Goal: Task Accomplishment & Management: Use online tool/utility

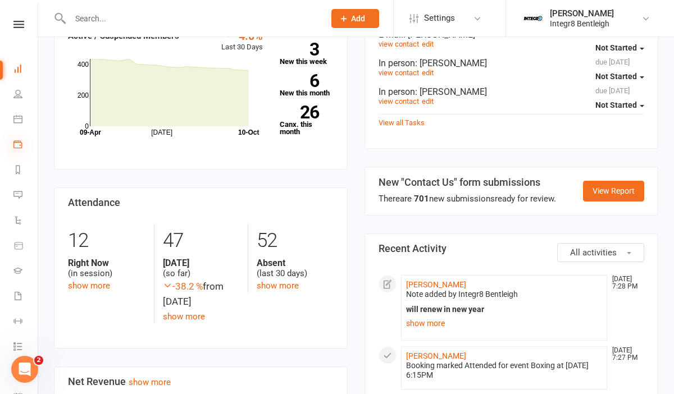
click at [21, 144] on icon at bounding box center [17, 144] width 9 height 9
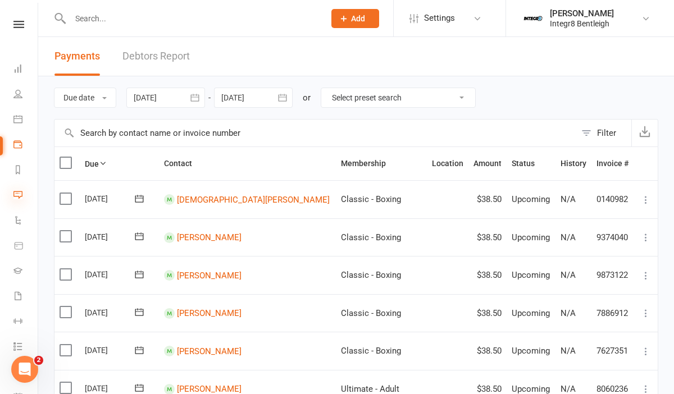
click at [21, 197] on icon at bounding box center [17, 194] width 9 height 9
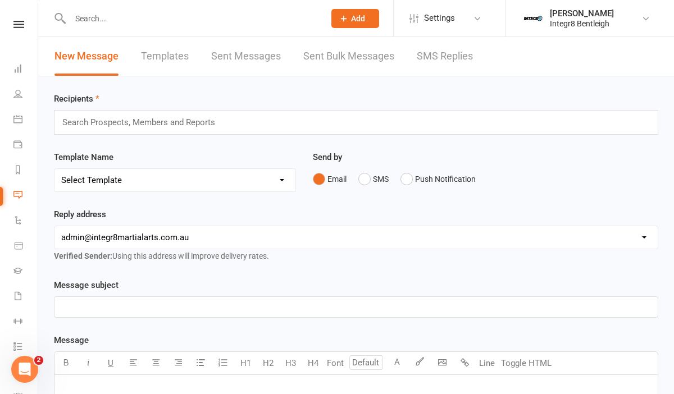
click at [354, 58] on link "Sent Bulk Messages" at bounding box center [348, 56] width 91 height 39
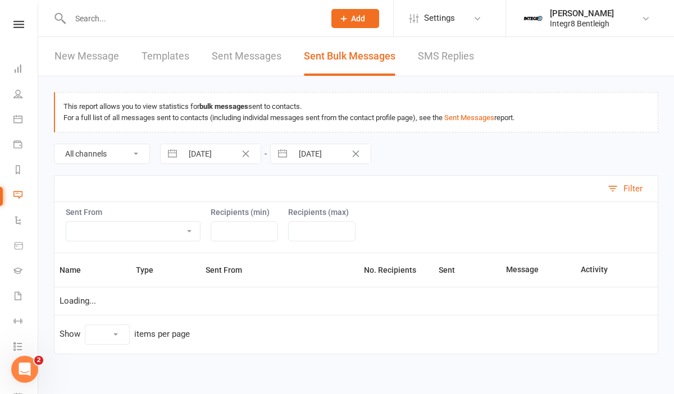
select select "10"
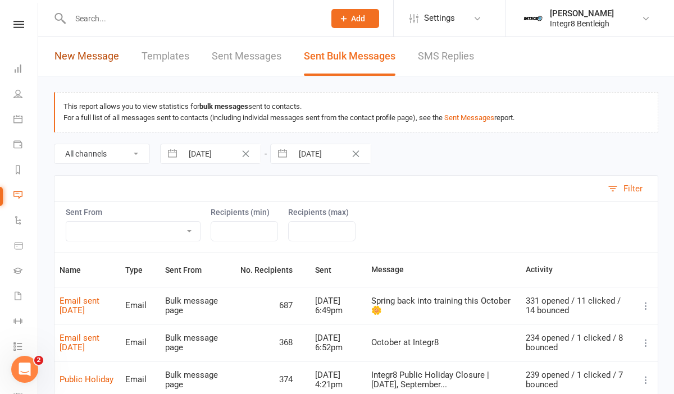
click at [110, 60] on link "New Message" at bounding box center [86, 56] width 65 height 39
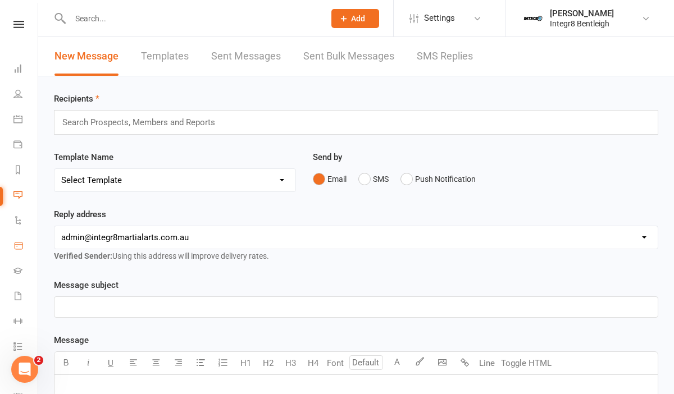
click at [22, 246] on icon at bounding box center [18, 246] width 10 height 10
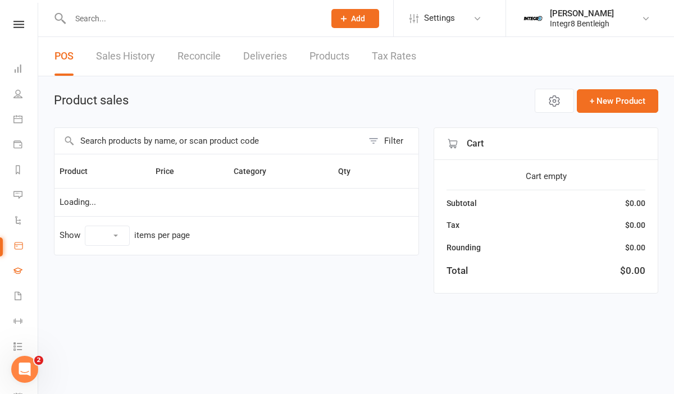
select select "100"
click at [23, 268] on link "Gradings" at bounding box center [25, 271] width 25 height 25
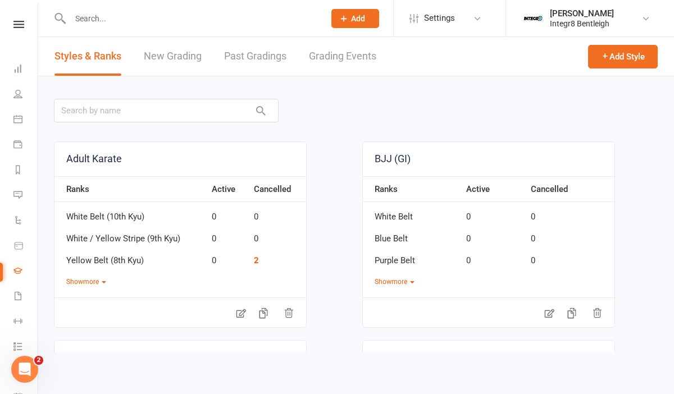
click at [29, 23] on link at bounding box center [19, 24] width 40 height 7
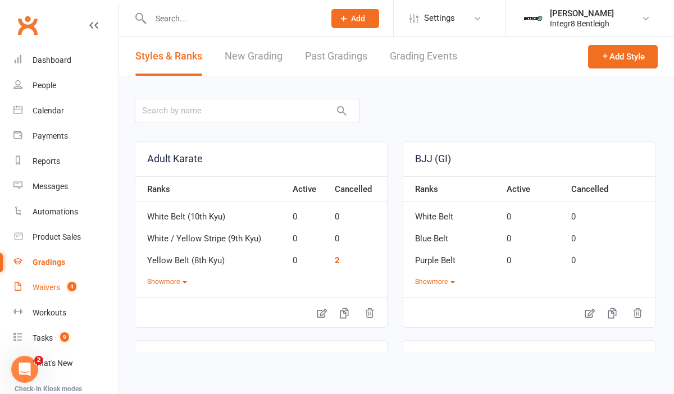
click at [60, 293] on link "Waivers 4" at bounding box center [66, 287] width 106 height 25
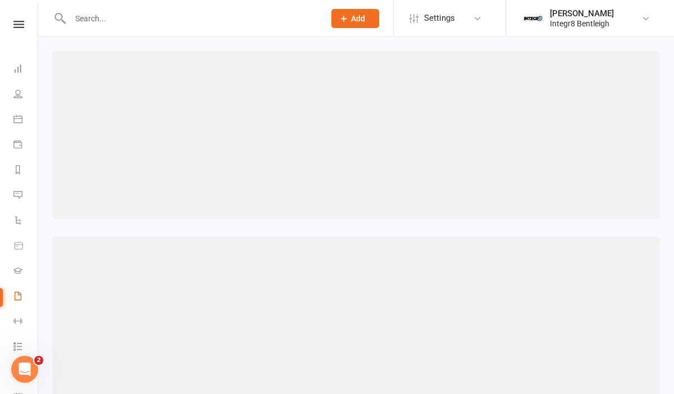
select select "100"
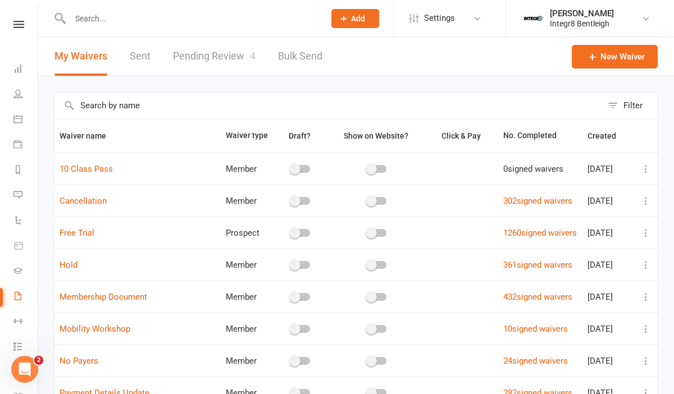
click at [281, 55] on link "Bulk Send" at bounding box center [300, 56] width 44 height 39
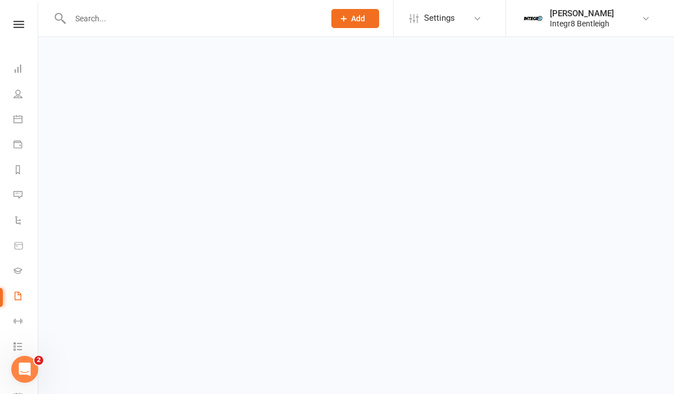
select select "active_members"
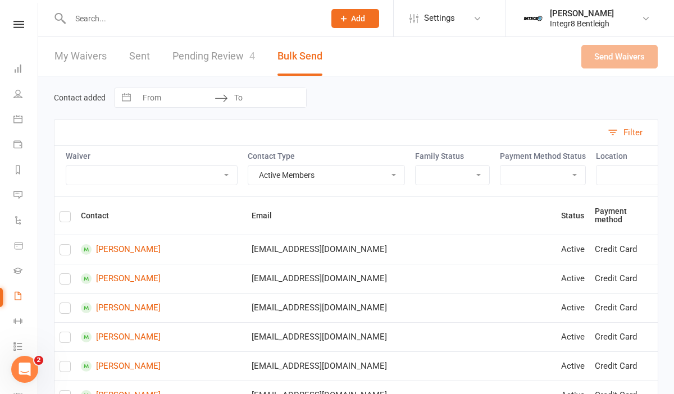
click at [199, 178] on select "10 Class Pass Cancellation Free Trial Hold Membership Document Mobility Worksho…" at bounding box center [151, 175] width 171 height 19
select select "10847"
click at [66, 166] on select "10 Class Pass Cancellation Free Trial Hold Membership Document Mobility Worksho…" at bounding box center [151, 175] width 171 height 19
click at [298, 170] on select "Active Members Cancelled Members Suspended Members Prospects Non-Attending Cont…" at bounding box center [326, 175] width 156 height 19
select select "cancelled_members"
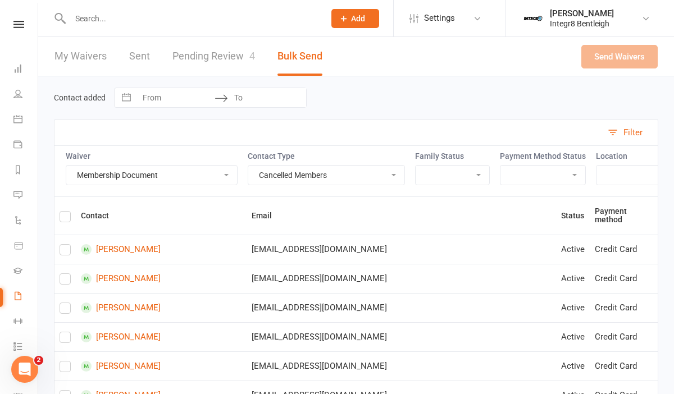
click at [251, 166] on select "Active Members Cancelled Members Suspended Members Prospects Non-Attending Cont…" at bounding box center [326, 175] width 156 height 19
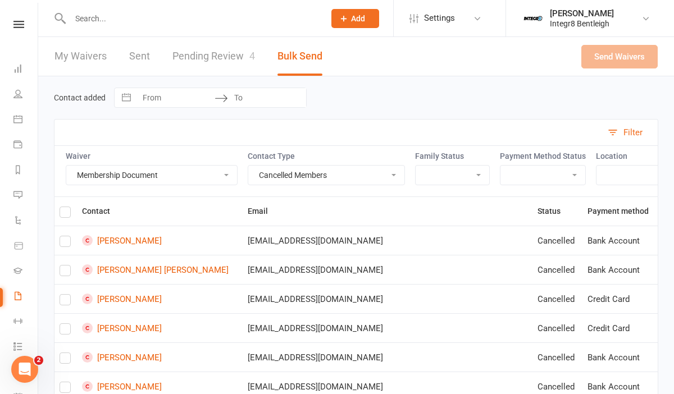
click at [430, 172] on select "Has children Has parent No children No parent" at bounding box center [453, 175] width 74 height 19
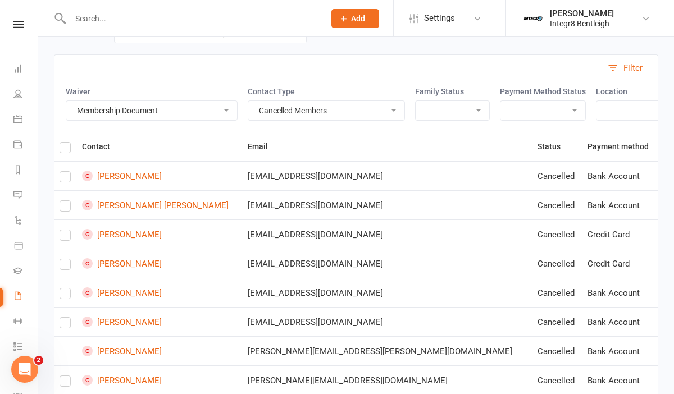
scroll to position [66, 0]
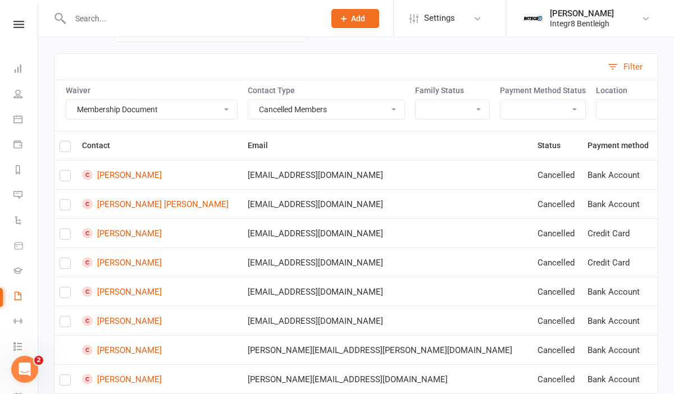
click at [65, 178] on label at bounding box center [65, 178] width 11 height 0
click at [65, 171] on input "checkbox" at bounding box center [65, 171] width 11 height 0
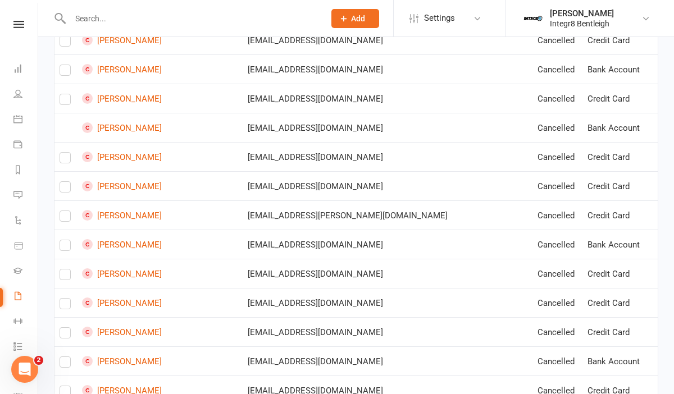
scroll to position [2821, 0]
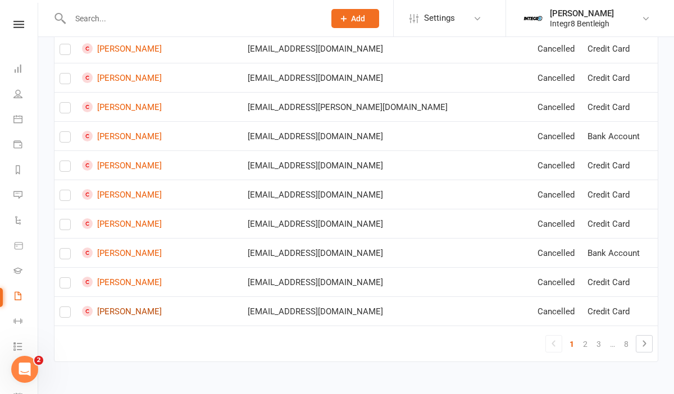
click at [138, 313] on link "Alexander Kotsirilos" at bounding box center [160, 311] width 156 height 11
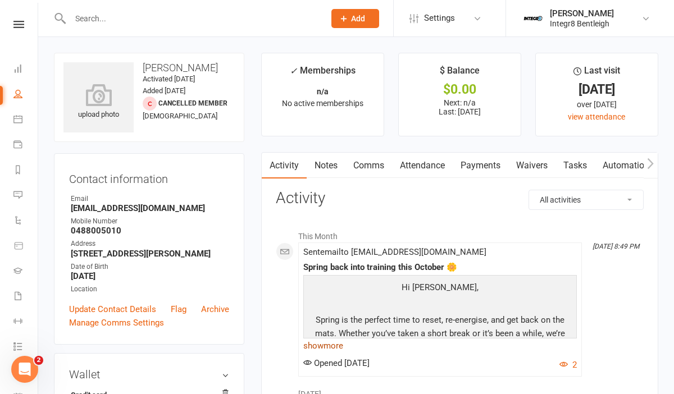
click at [320, 339] on link "show more" at bounding box center [440, 346] width 274 height 16
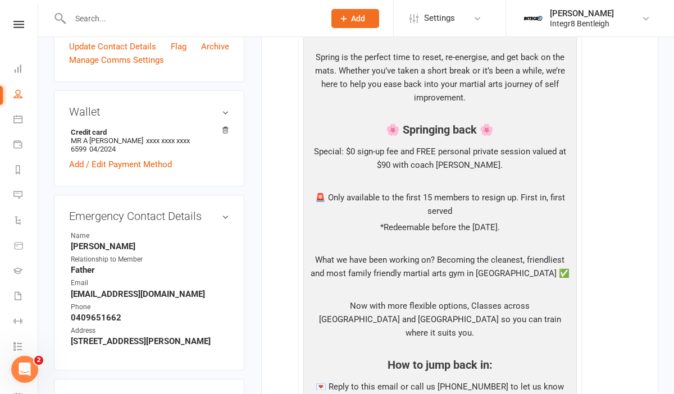
scroll to position [173, 0]
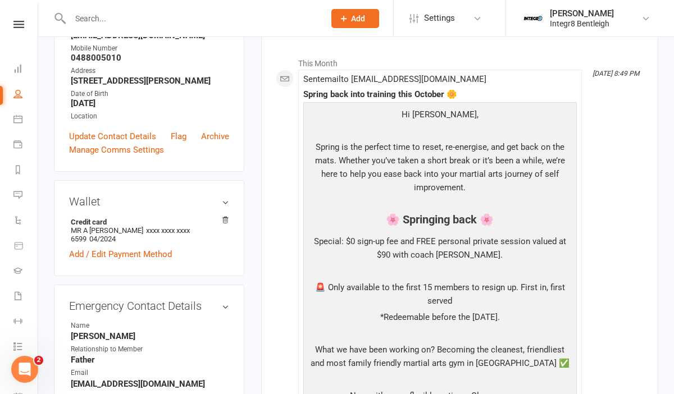
click at [20, 106] on link "People" at bounding box center [25, 95] width 25 height 25
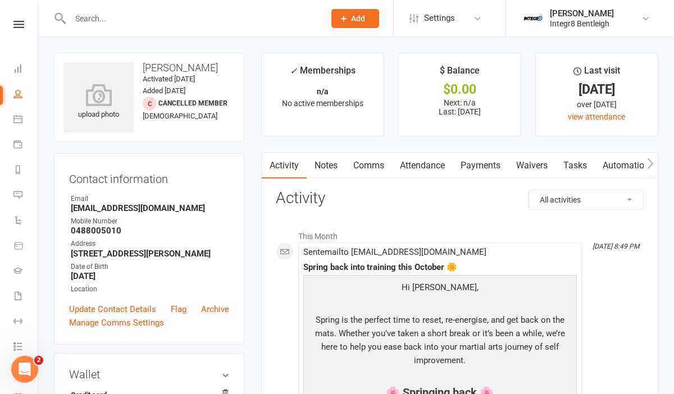
select select "100"
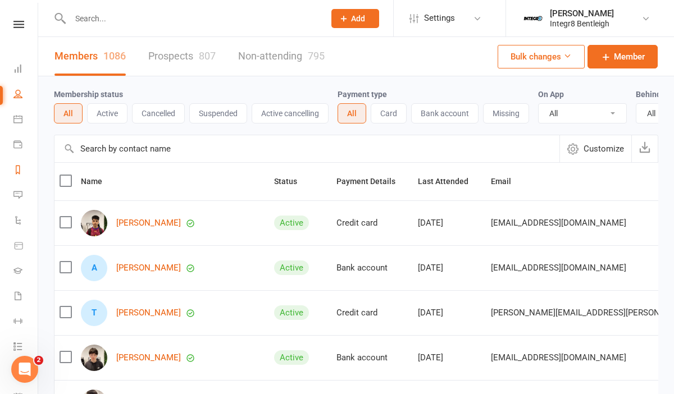
click at [17, 164] on link "Reports" at bounding box center [25, 170] width 25 height 25
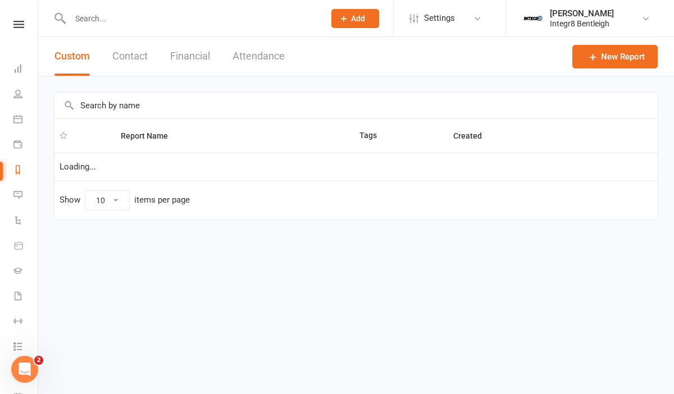
click at [11, 22] on link at bounding box center [19, 24] width 40 height 7
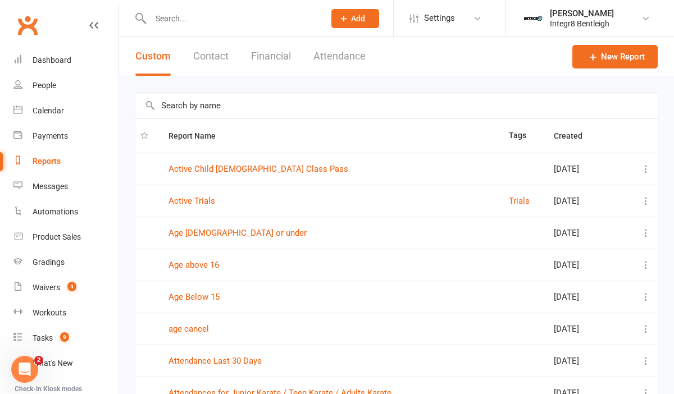
click at [215, 70] on button "Contact" at bounding box center [210, 56] width 35 height 39
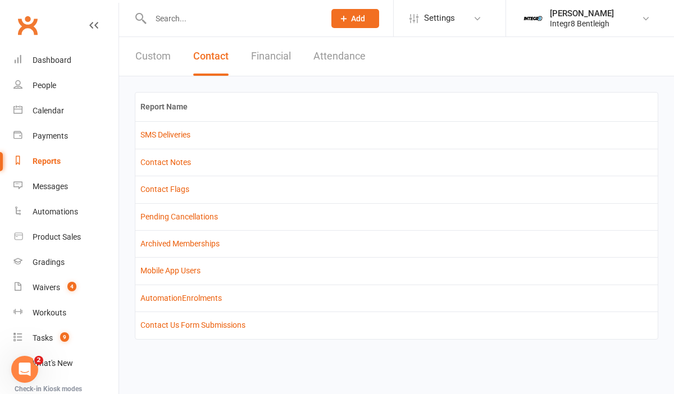
click at [161, 60] on button "Custom" at bounding box center [152, 56] width 35 height 39
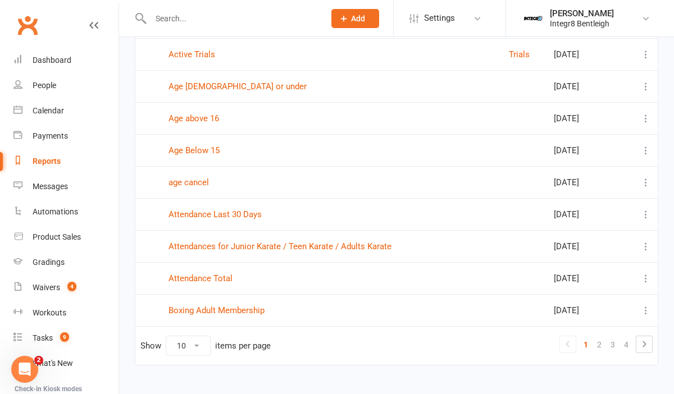
scroll to position [166, 0]
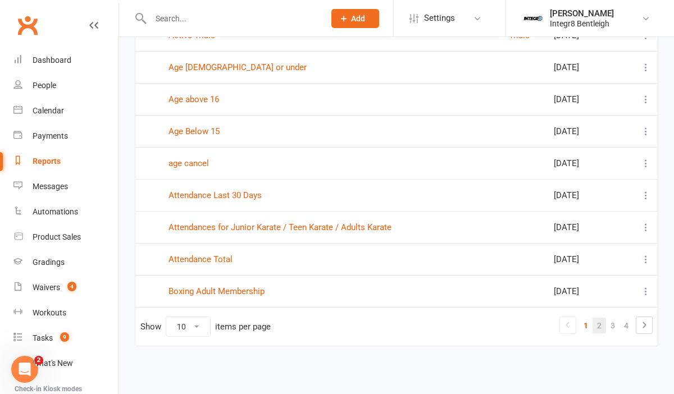
click at [594, 329] on link "2" at bounding box center [599, 326] width 13 height 16
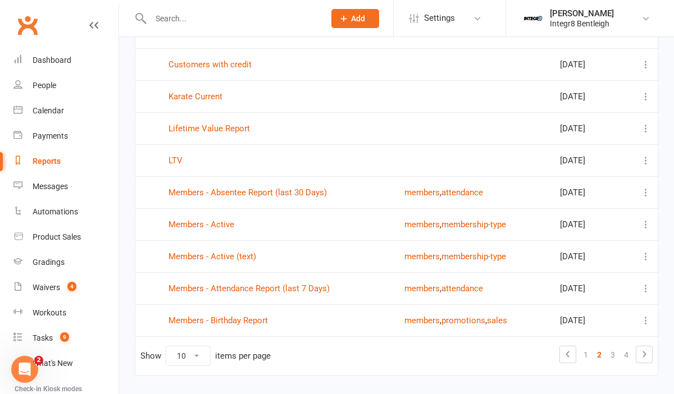
scroll to position [139, 0]
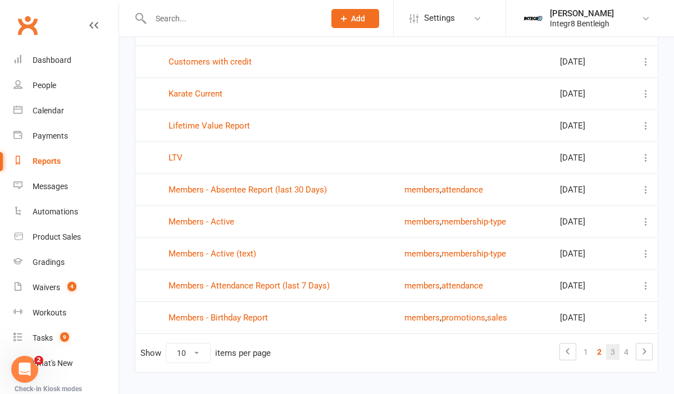
click at [612, 348] on link "3" at bounding box center [612, 352] width 13 height 16
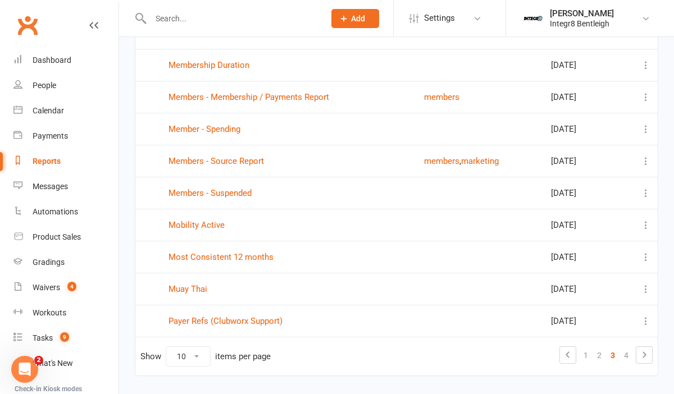
scroll to position [166, 0]
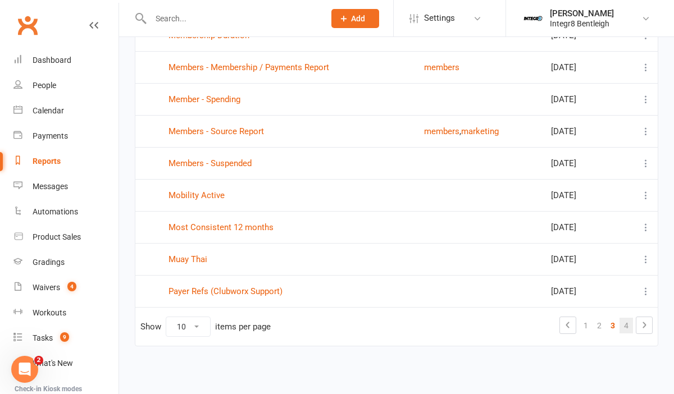
click at [627, 329] on link "4" at bounding box center [626, 326] width 13 height 16
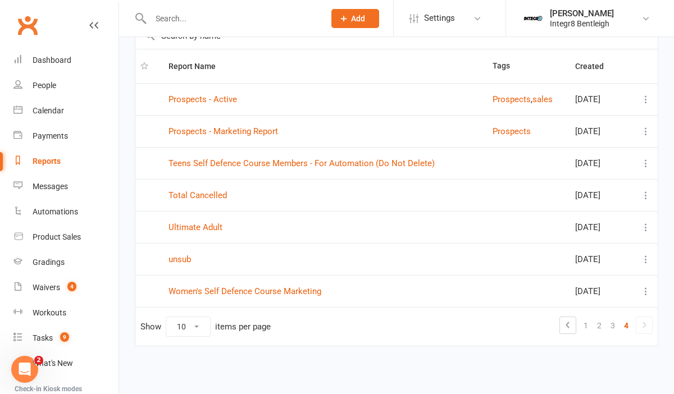
scroll to position [70, 0]
click at [307, 292] on link "Women's Self Defence Course Marketing" at bounding box center [245, 291] width 153 height 10
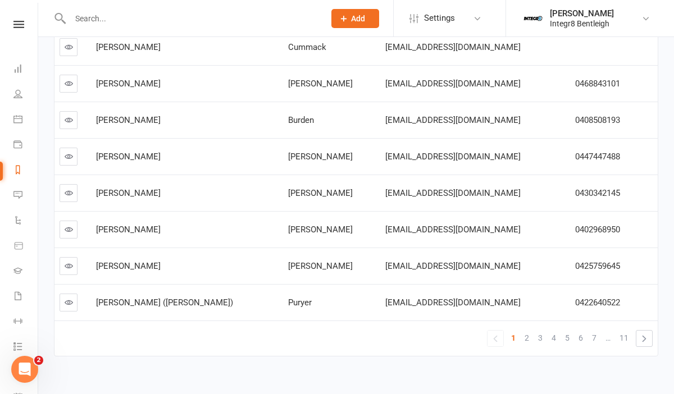
scroll to position [294, 0]
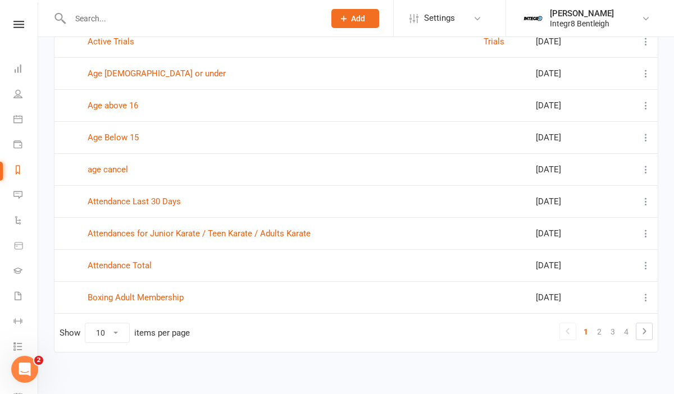
scroll to position [166, 0]
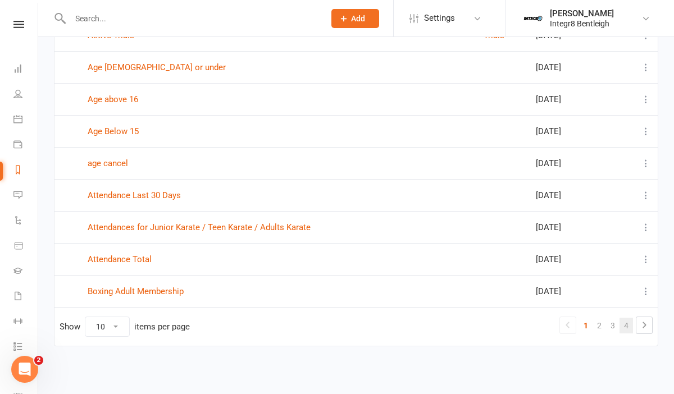
click at [625, 326] on link "4" at bounding box center [626, 326] width 13 height 16
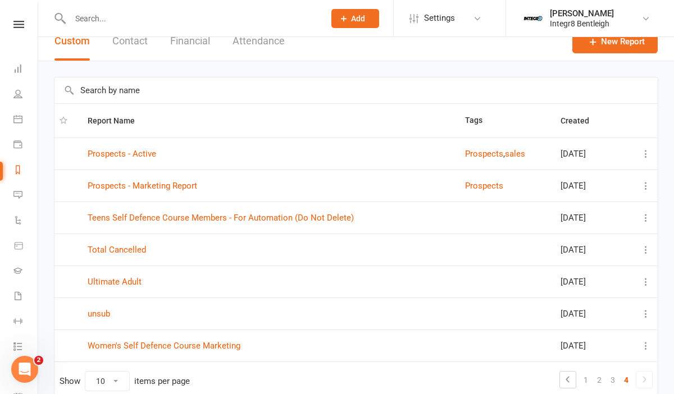
scroll to position [0, 0]
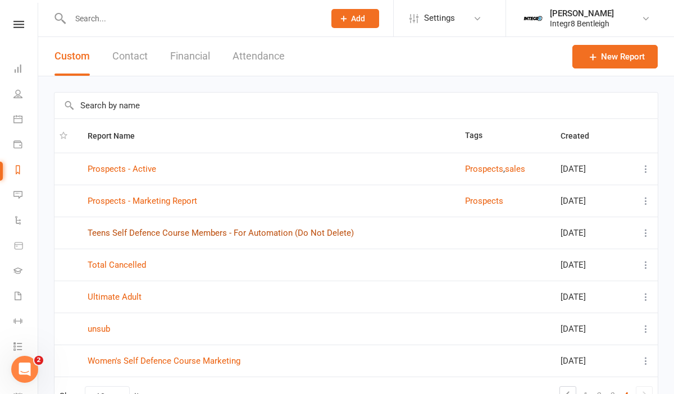
click at [340, 233] on link "Teens Self Defence Course Members - For Automation (Do Not Delete)" at bounding box center [221, 233] width 266 height 10
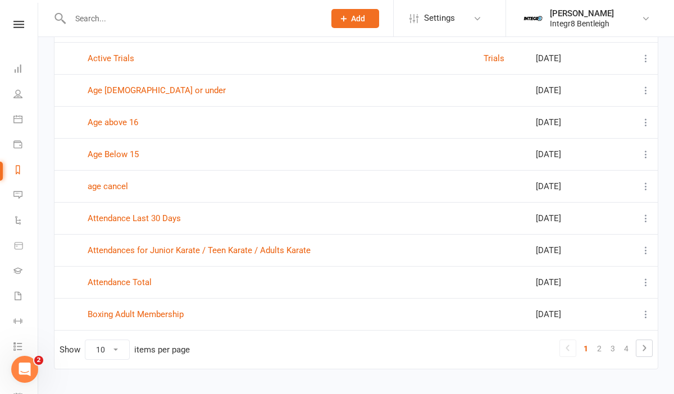
scroll to position [162, 0]
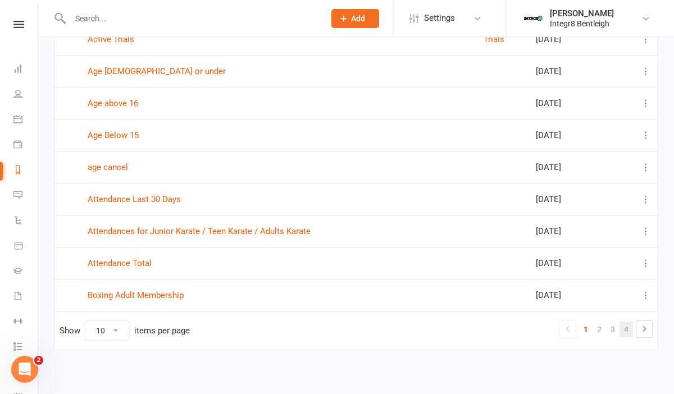
click at [631, 330] on link "4" at bounding box center [626, 330] width 13 height 16
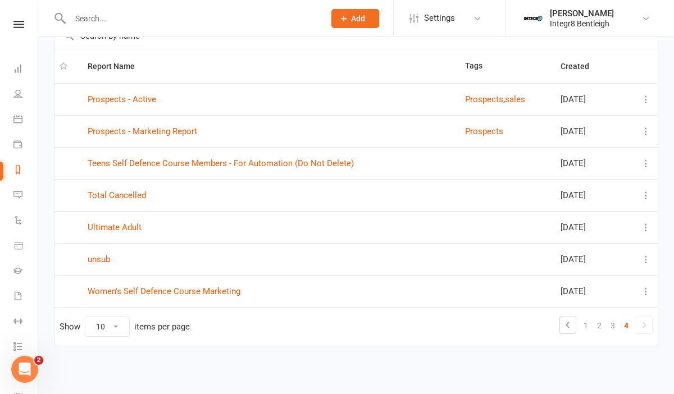
scroll to position [70, 0]
click at [327, 166] on link "Teens Self Defence Course Members - For Automation (Do Not Delete)" at bounding box center [221, 163] width 266 height 10
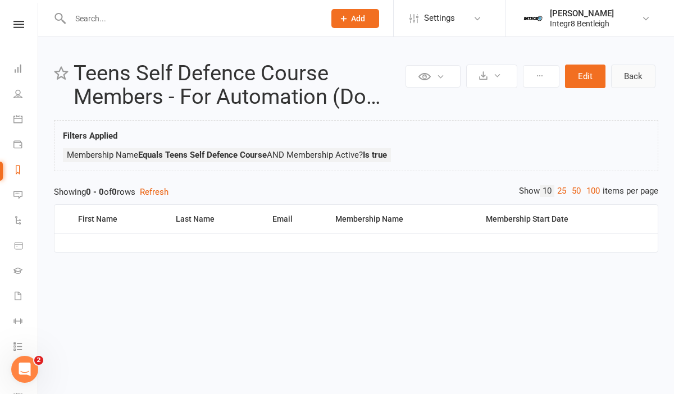
click at [629, 78] on link "Back" at bounding box center [633, 77] width 44 height 24
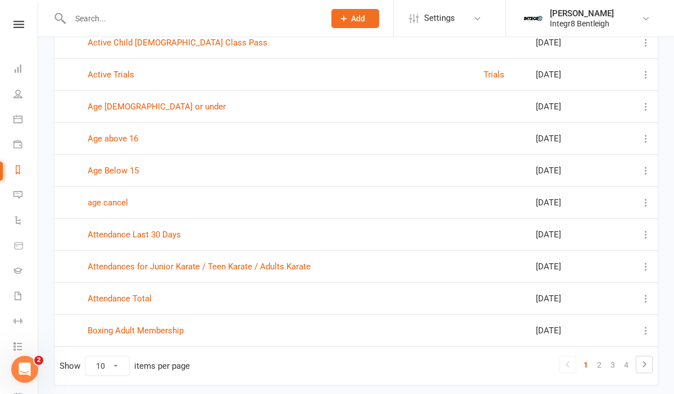
scroll to position [166, 0]
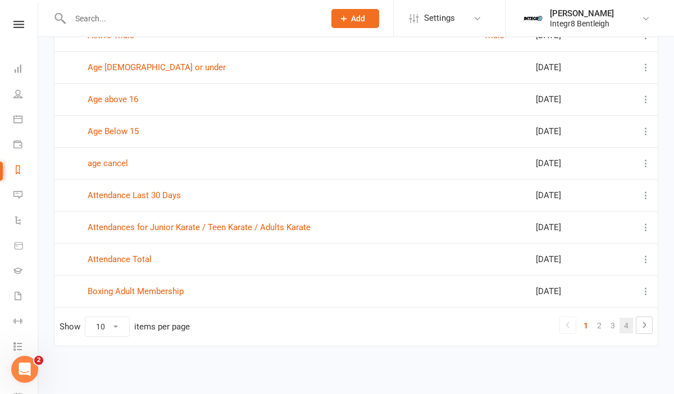
click at [628, 322] on link "4" at bounding box center [626, 326] width 13 height 16
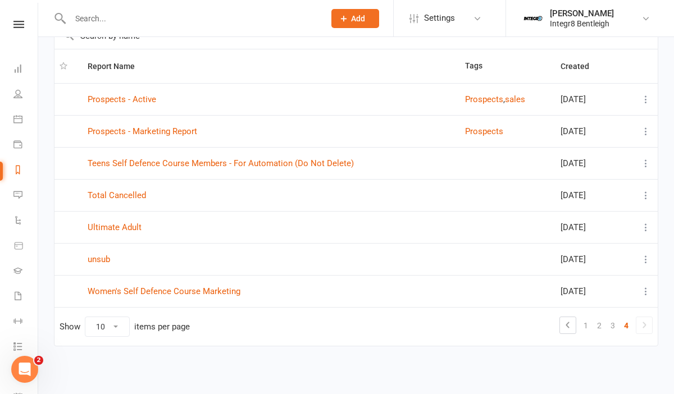
click at [646, 165] on icon at bounding box center [645, 163] width 11 height 11
click at [408, 342] on td "Show 10 25 50 100 items per page 1 2 3 4" at bounding box center [355, 326] width 603 height 39
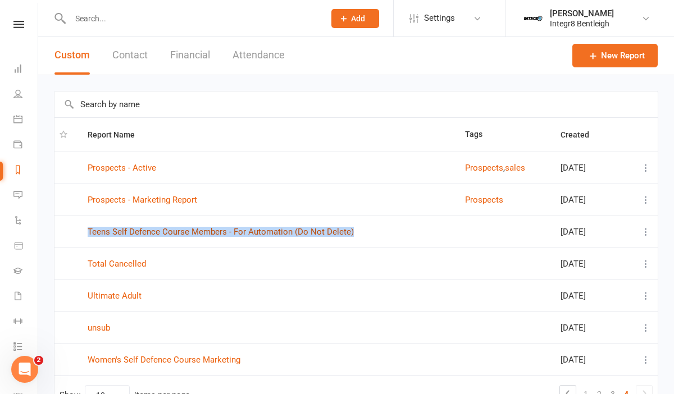
scroll to position [0, 0]
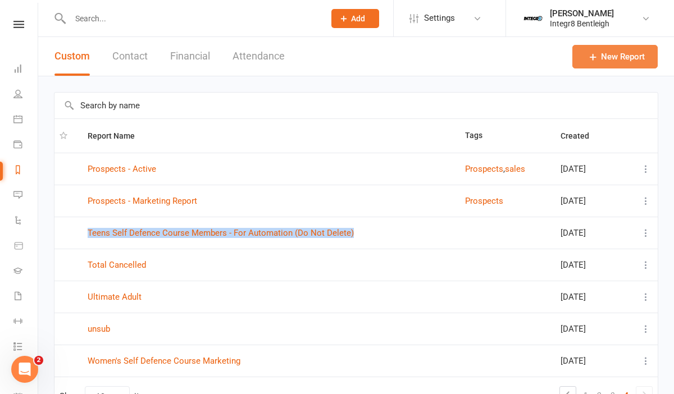
click at [595, 63] on link "New Report" at bounding box center [614, 57] width 85 height 24
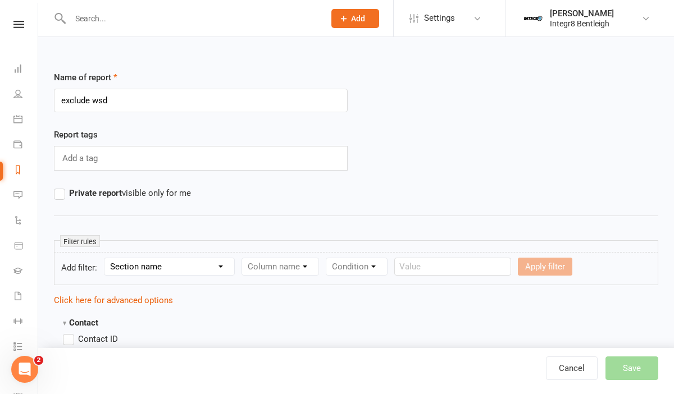
type input "exclude wsd"
click at [167, 258] on select "Section name Contact Attendance Aggregate Payment Booking Waitlist Attendees Ca…" at bounding box center [169, 266] width 130 height 17
select select "11"
click at [106, 258] on select "Section name Contact Attendance Aggregate Payment Booking Waitlist Attendees Ca…" at bounding box center [169, 266] width 130 height 17
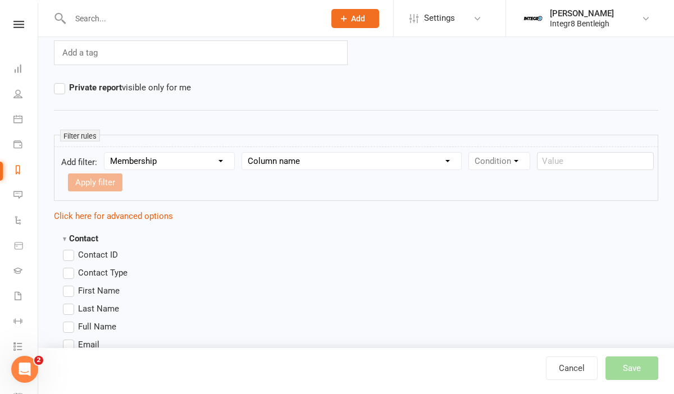
scroll to position [108, 0]
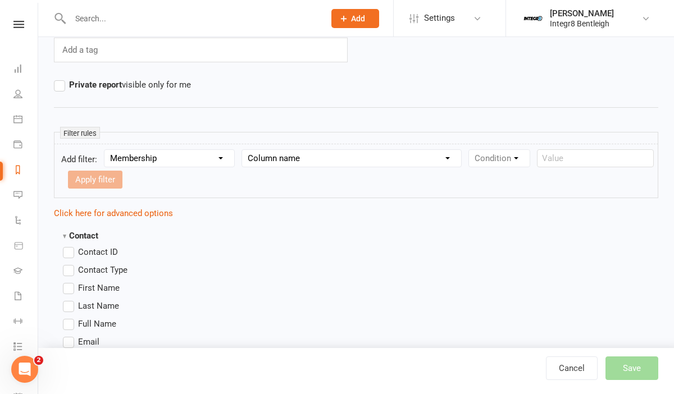
click at [103, 290] on span "First Name" at bounding box center [99, 287] width 42 height 12
click at [70, 281] on input "First Name" at bounding box center [66, 281] width 7 height 0
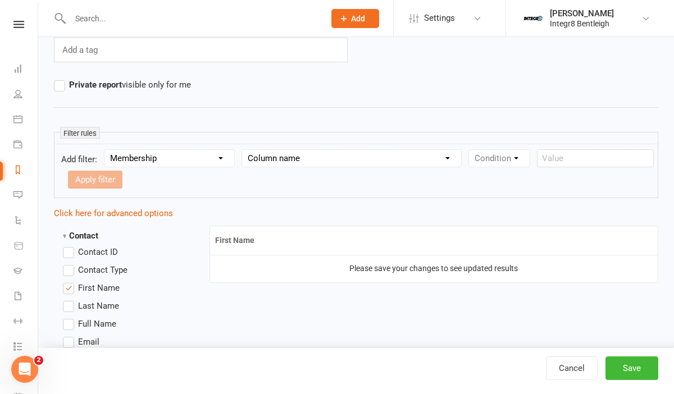
scroll to position [142, 0]
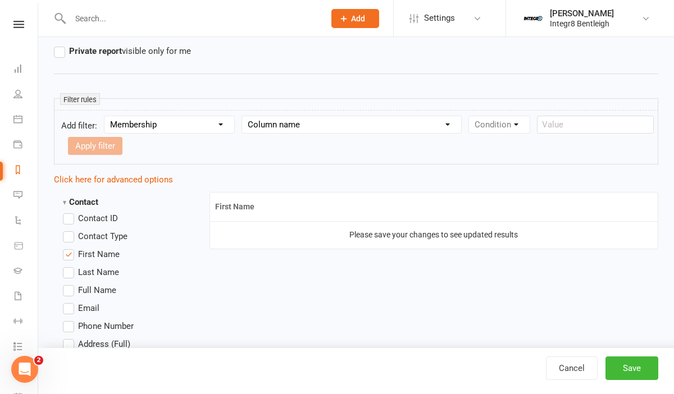
click at [104, 270] on span "Last Name" at bounding box center [98, 272] width 41 height 12
click at [70, 266] on input "Last Name" at bounding box center [66, 266] width 7 height 0
click at [90, 303] on span "Email" at bounding box center [88, 308] width 21 height 12
click at [70, 302] on input "Email" at bounding box center [66, 302] width 7 height 0
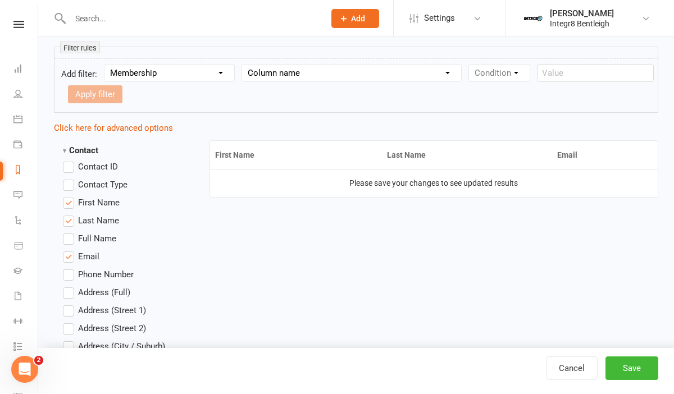
scroll to position [194, 0]
click at [101, 274] on span "Phone Number" at bounding box center [106, 273] width 56 height 12
click at [70, 267] on input "Phone Number" at bounding box center [66, 267] width 7 height 0
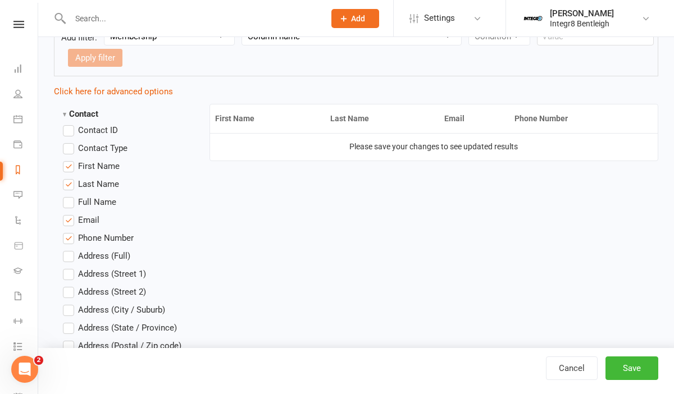
scroll to position [199, 0]
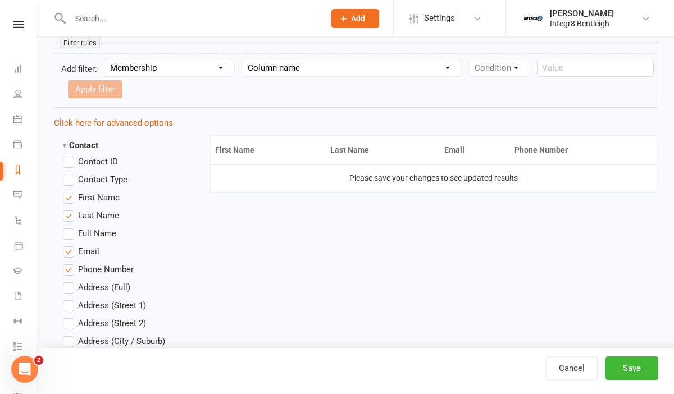
click at [275, 63] on select "Column name Membership ID Membership Name Membership Category Membership Start …" at bounding box center [351, 68] width 219 height 17
select select "1"
click at [244, 60] on select "Column name Membership ID Membership Name Membership Category Membership Start …" at bounding box center [351, 68] width 219 height 17
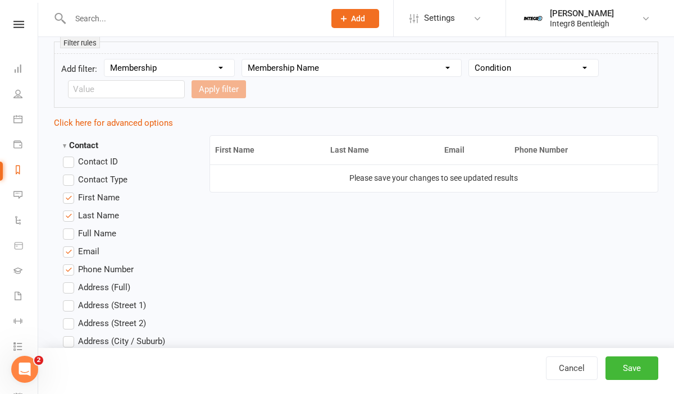
click at [499, 62] on select "Condition Equals Does not equal Contains Does not contain Is blank or does not …" at bounding box center [533, 68] width 129 height 17
select select "3"
click at [471, 60] on select "Condition Equals Does not equal Contains Does not contain Is blank or does not …" at bounding box center [533, 68] width 129 height 17
click at [119, 95] on input "text" at bounding box center [126, 89] width 117 height 18
paste input "Equals Teens Self Defence Course"
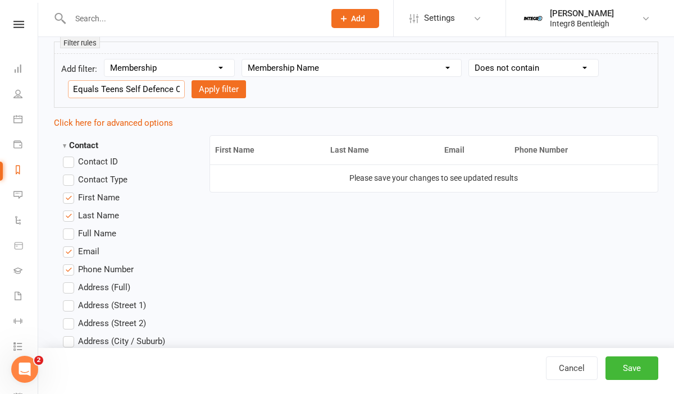
scroll to position [0, 39]
type input "Equals Teens Self Defence Course"
click at [208, 89] on button "Apply filter" at bounding box center [219, 89] width 54 height 18
select select
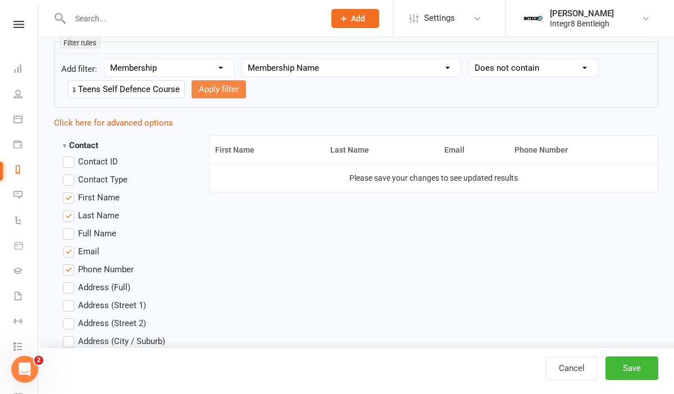
select select
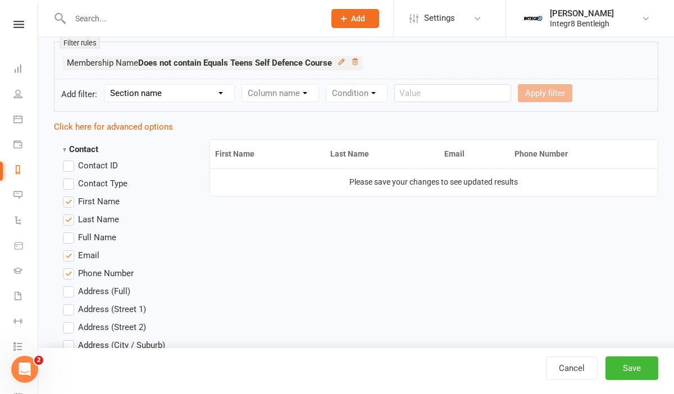
click at [195, 90] on select "Section name Contact Attendance Aggregate Payment Booking Waitlist Attendees Ca…" at bounding box center [169, 93] width 130 height 17
select select "11"
click at [106, 85] on select "Section name Contact Attendance Aggregate Payment Booking Waitlist Attendees Ca…" at bounding box center [169, 93] width 130 height 17
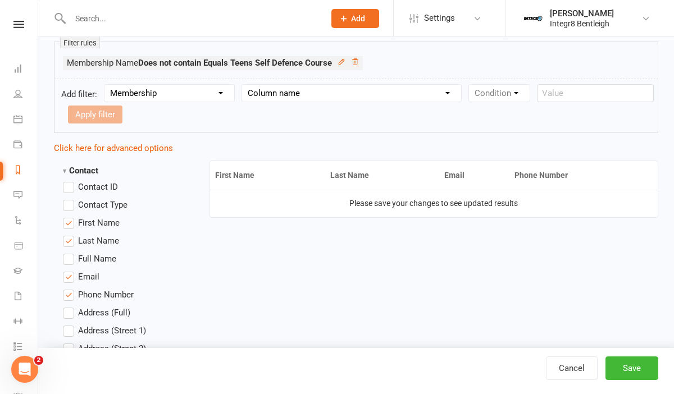
click at [296, 95] on select "Column name Membership ID Membership Name Membership Category Membership Start …" at bounding box center [351, 93] width 219 height 17
click at [281, 94] on select "Column name Membership ID Membership Name Membership Category Membership Start …" at bounding box center [351, 93] width 219 height 17
select select "29"
click at [244, 85] on select "Column name Membership ID Membership Name Membership Category Membership Start …" at bounding box center [351, 93] width 219 height 17
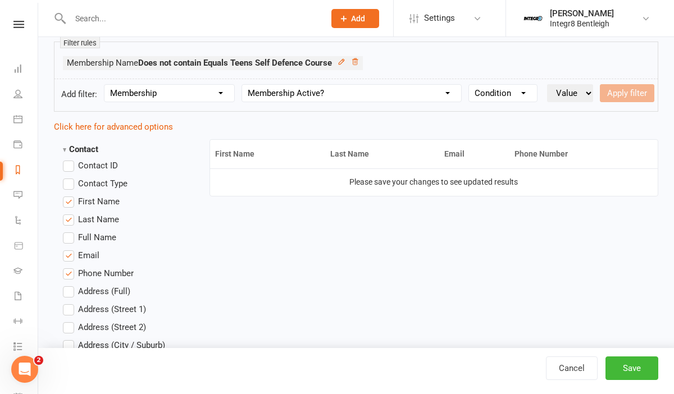
click at [476, 90] on select "Condition Is Is not Is blank Is not blank" at bounding box center [503, 93] width 68 height 17
select select "0"
click at [471, 85] on select "Condition Is Is not Is blank Is not blank" at bounding box center [503, 93] width 68 height 17
click at [559, 93] on select "Value Yes No" at bounding box center [570, 93] width 46 height 18
select select "false"
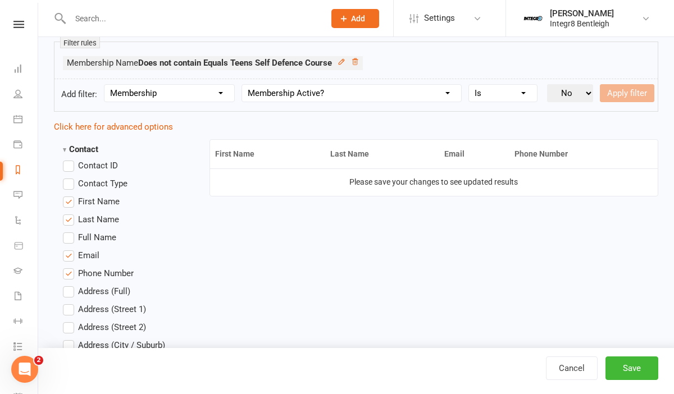
click at [549, 84] on select "Value Yes No" at bounding box center [570, 93] width 46 height 18
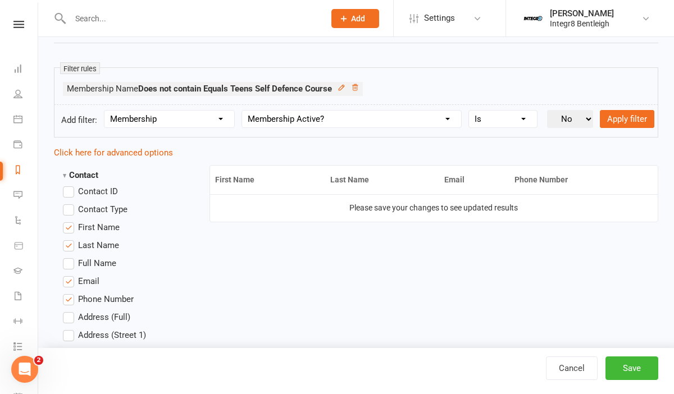
scroll to position [172, 0]
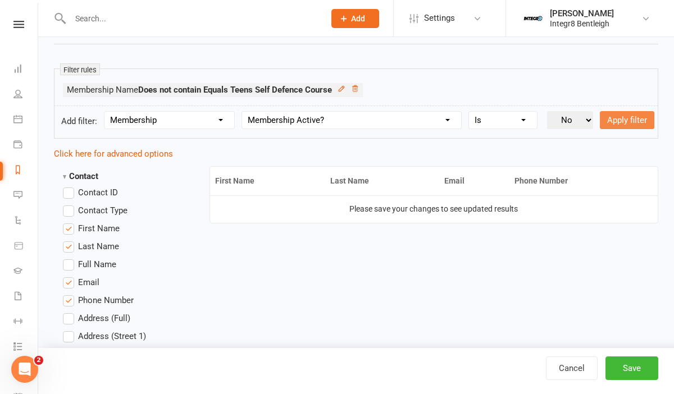
click at [600, 129] on button "Apply filter" at bounding box center [627, 120] width 54 height 18
select select
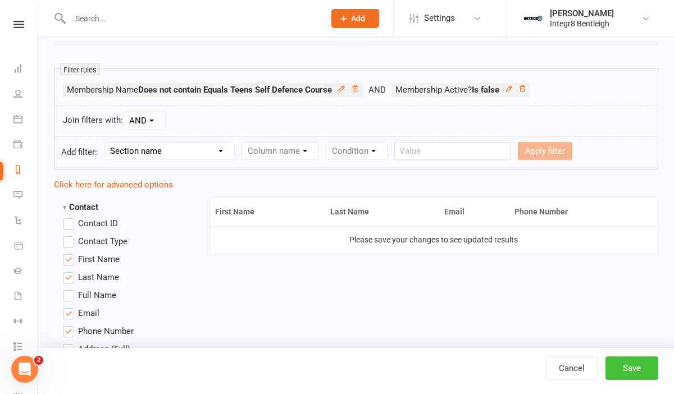
click at [636, 363] on button "Save" at bounding box center [631, 369] width 53 height 24
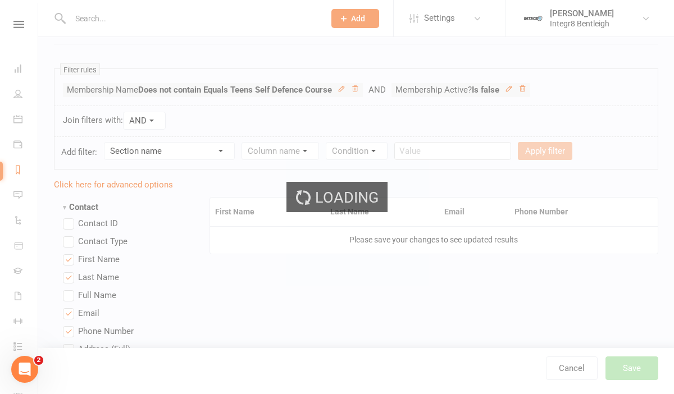
scroll to position [0, 0]
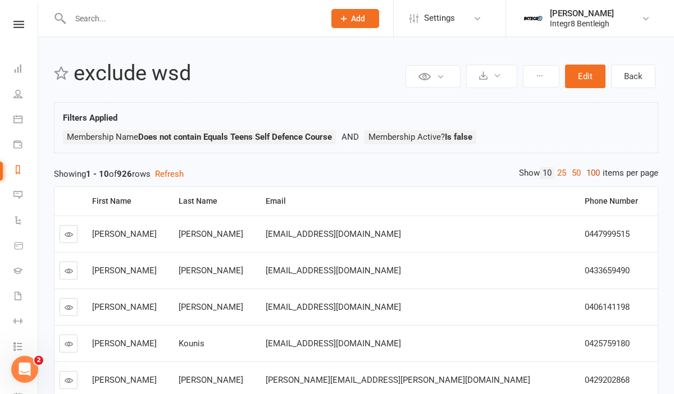
click at [597, 177] on link "100" at bounding box center [593, 173] width 19 height 12
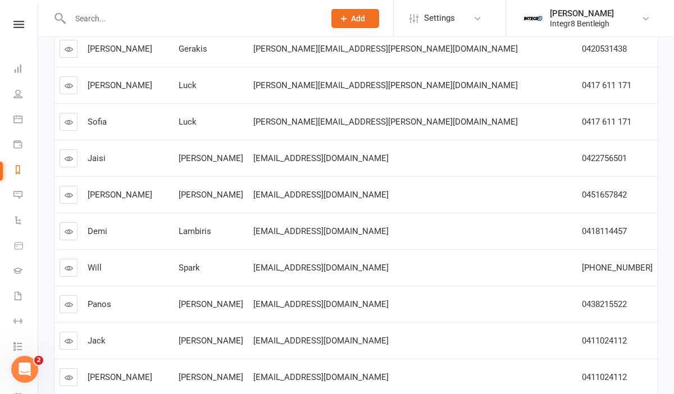
scroll to position [3562, 0]
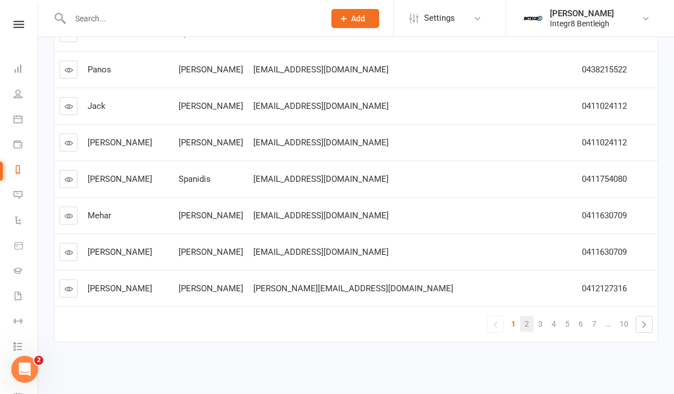
click at [527, 322] on span "2" at bounding box center [527, 324] width 4 height 16
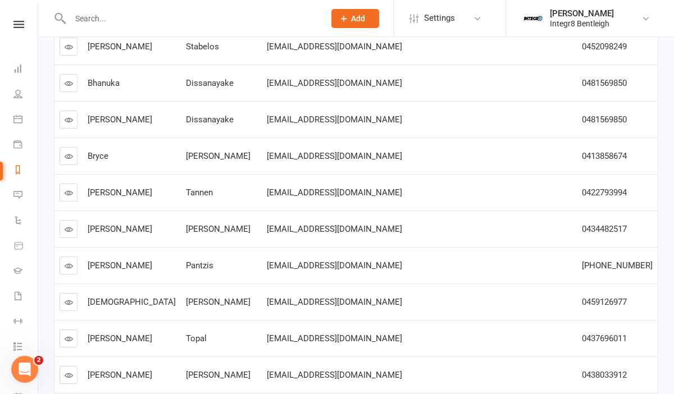
scroll to position [0, 0]
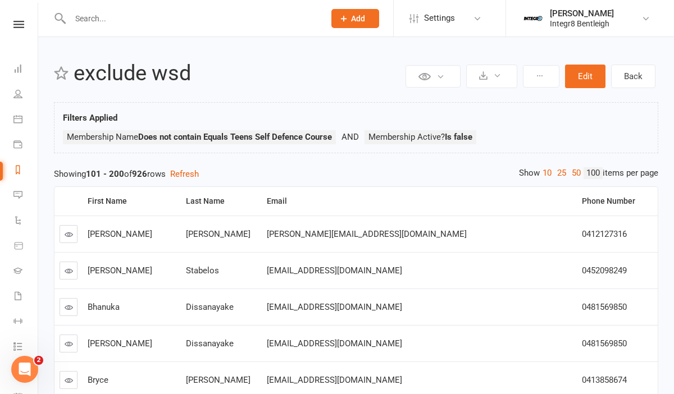
click at [66, 276] on link at bounding box center [69, 271] width 18 height 18
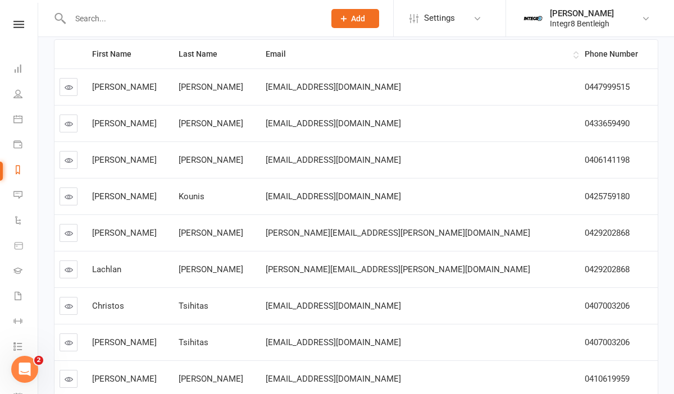
scroll to position [276, 0]
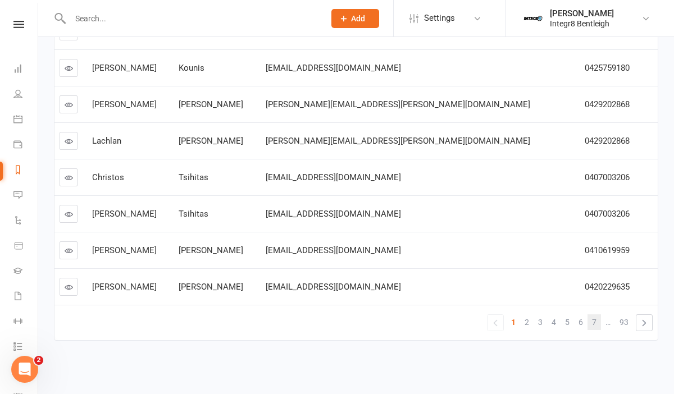
click at [589, 324] on link "7" at bounding box center [594, 323] width 13 height 16
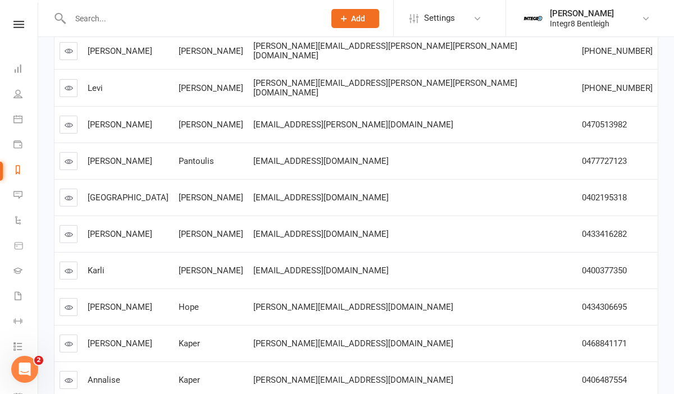
scroll to position [0, 0]
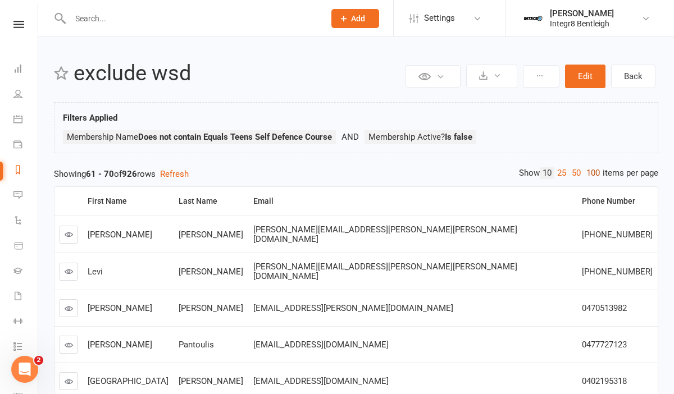
click at [594, 174] on link "100" at bounding box center [593, 173] width 19 height 12
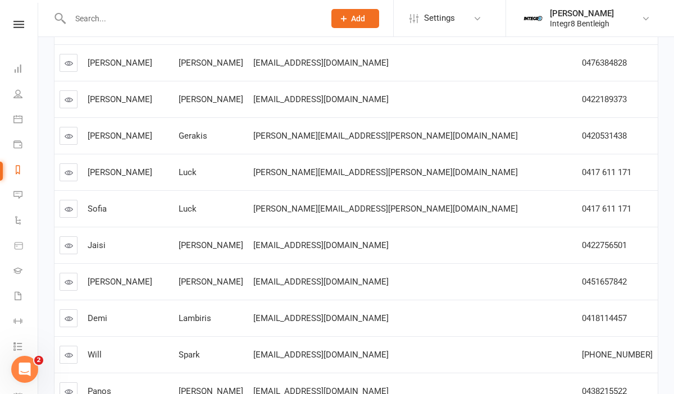
scroll to position [3239, 0]
click at [74, 207] on link at bounding box center [69, 210] width 18 height 18
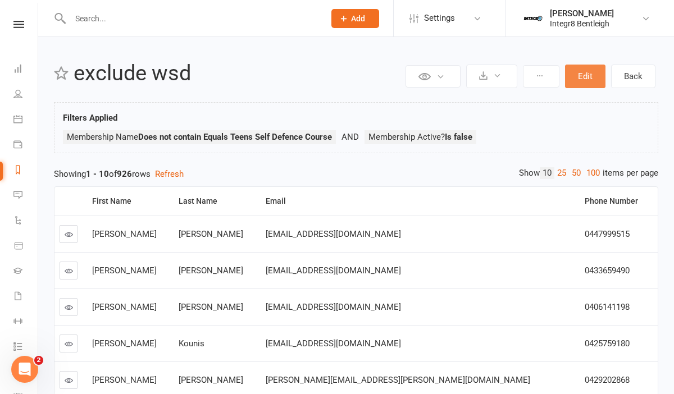
click at [590, 74] on button "Edit" at bounding box center [585, 77] width 40 height 24
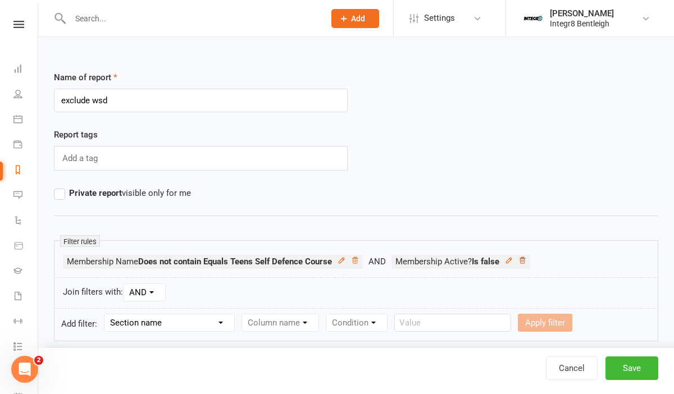
click at [526, 263] on icon at bounding box center [522, 261] width 8 height 8
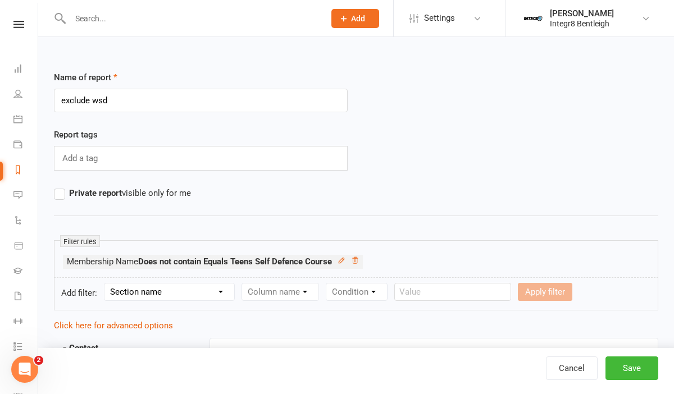
click at [212, 292] on select "Section name Contact Attendance Aggregate Payment Booking Waitlist Attendees Ca…" at bounding box center [169, 292] width 130 height 17
select select "11"
click at [106, 284] on select "Section name Contact Attendance Aggregate Payment Booking Waitlist Attendees Ca…" at bounding box center [169, 292] width 130 height 17
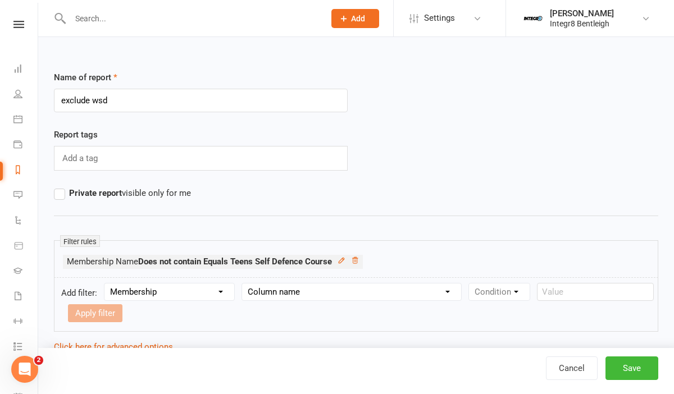
click at [261, 301] on div "Column name Membership ID Membership Name Membership Category Membership Start …" at bounding box center [352, 292] width 220 height 18
click at [263, 299] on select "Column name Membership ID Membership Name Membership Category Membership Start …" at bounding box center [351, 292] width 219 height 17
select select "24"
click at [244, 284] on select "Column name Membership ID Membership Name Membership Category Membership Start …" at bounding box center [351, 292] width 219 height 17
click at [186, 294] on select "Section name Contact Attendance Aggregate Payment Booking Waitlist Attendees Ca…" at bounding box center [169, 292] width 130 height 17
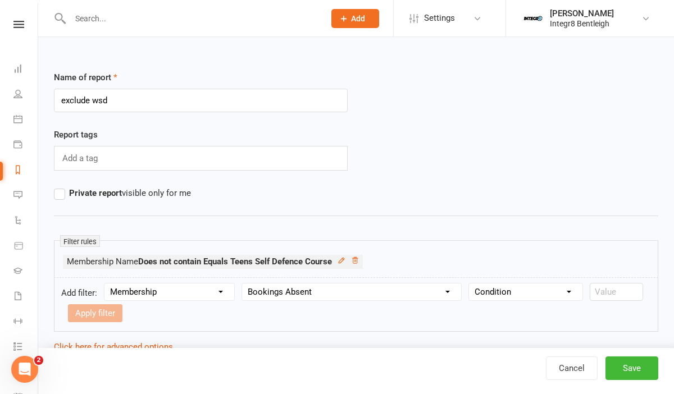
click at [310, 292] on select "Column name Membership ID Membership Name Membership Category Membership Start …" at bounding box center [351, 292] width 219 height 17
click at [181, 288] on select "Section name Contact Attendance Aggregate Payment Booking Waitlist Attendees Ca…" at bounding box center [169, 292] width 130 height 17
click at [139, 284] on select "Section name Contact Attendance Aggregate Payment Booking Waitlist Attendees Ca…" at bounding box center [169, 292] width 130 height 17
select select "0"
click at [106, 284] on select "Section name Contact Attendance Aggregate Payment Booking Waitlist Attendees Ca…" at bounding box center [169, 292] width 130 height 17
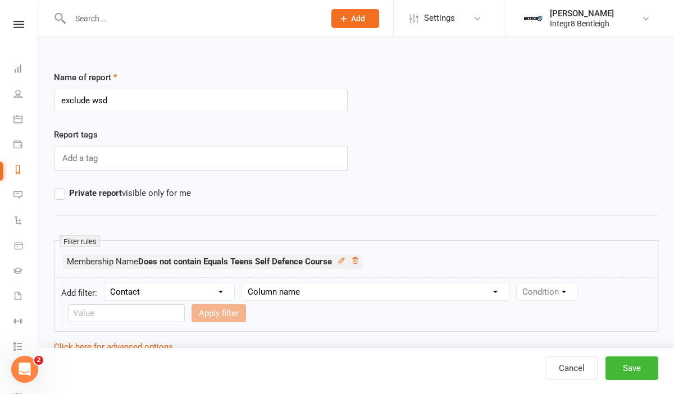
click at [262, 290] on select "Column name Contact Type First Name Last Name Full Name Email Phone Number Addr…" at bounding box center [375, 292] width 267 height 17
select select "17"
click at [244, 284] on select "Column name Contact Type First Name Last Name Full Name Email Phone Number Addr…" at bounding box center [375, 292] width 267 height 17
click at [545, 291] on select "Condition Equals Does not equal Contains Does not contain Is blank or does not …" at bounding box center [581, 292] width 129 height 17
select select "0"
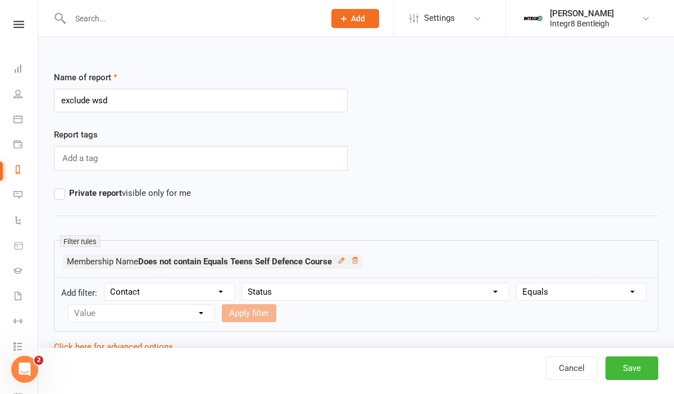
click at [518, 284] on select "Condition Equals Does not equal Contains Does not contain Is blank or does not …" at bounding box center [581, 292] width 129 height 17
click at [189, 316] on select "Value Prospect: Initial Contact Prospect: Follow-up Prospect: Free Trial Booked…" at bounding box center [142, 313] width 146 height 17
select select "9"
click at [69, 305] on select "Value Prospect: Initial Contact Prospect: Follow-up Prospect: Free Trial Booked…" at bounding box center [142, 313] width 146 height 17
click at [270, 318] on button "Apply filter" at bounding box center [249, 313] width 54 height 18
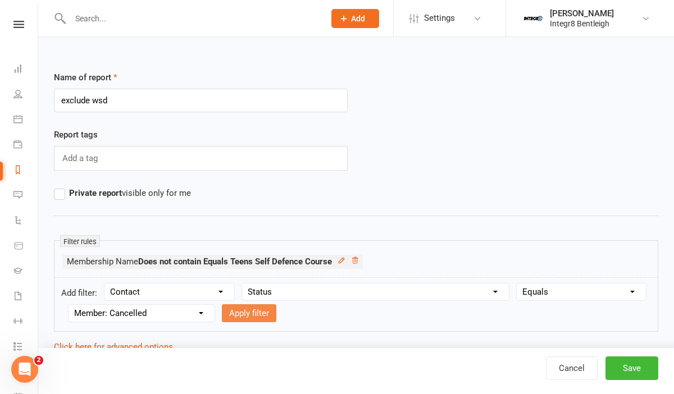
select select
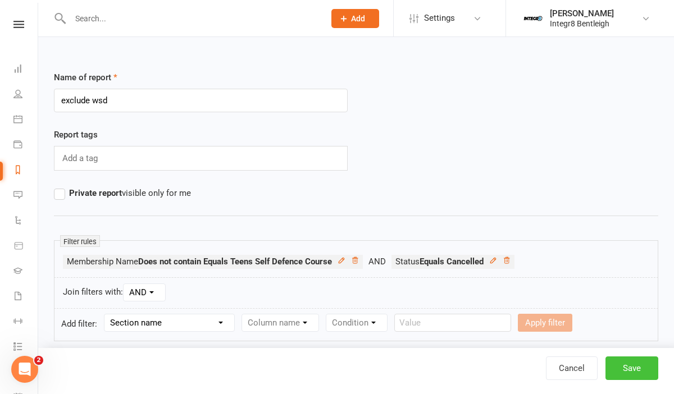
click at [643, 376] on button "Save" at bounding box center [631, 369] width 53 height 24
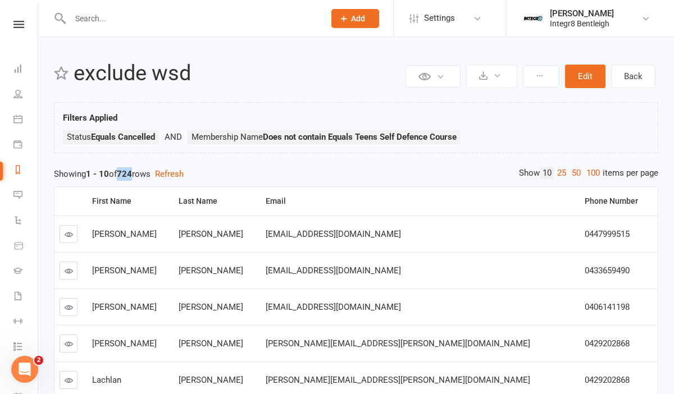
drag, startPoint x: 122, startPoint y: 172, endPoint x: 137, endPoint y: 172, distance: 14.6
click at [132, 172] on strong "724" at bounding box center [124, 174] width 15 height 10
click at [386, 176] on div "Showing 1 - 10 of 724 rows Refresh" at bounding box center [356, 173] width 604 height 13
click at [579, 70] on button "Edit" at bounding box center [585, 77] width 40 height 24
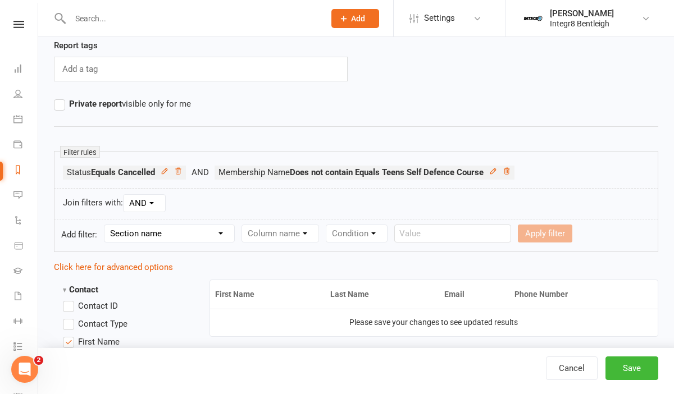
scroll to position [98, 0]
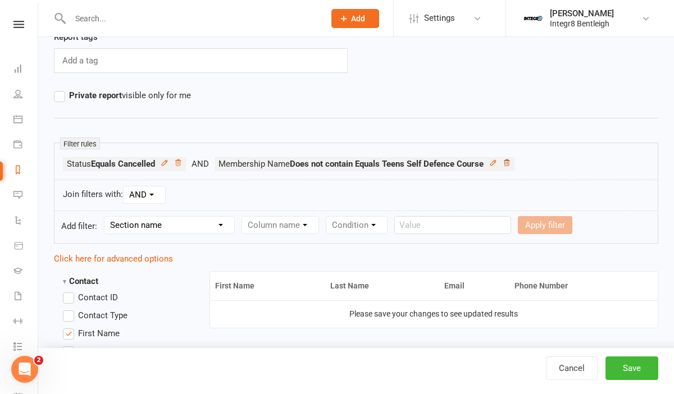
click at [511, 161] on icon at bounding box center [507, 163] width 8 height 8
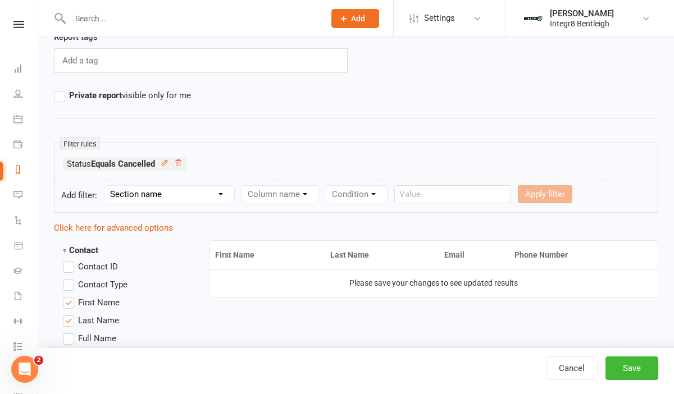
click at [162, 202] on select "Section name Contact Attendance Aggregate Payment Booking Waitlist Attendees Ca…" at bounding box center [169, 194] width 130 height 17
select select "11"
click at [106, 186] on select "Section name Contact Attendance Aggregate Payment Booking Waitlist Attendees Ca…" at bounding box center [169, 194] width 130 height 17
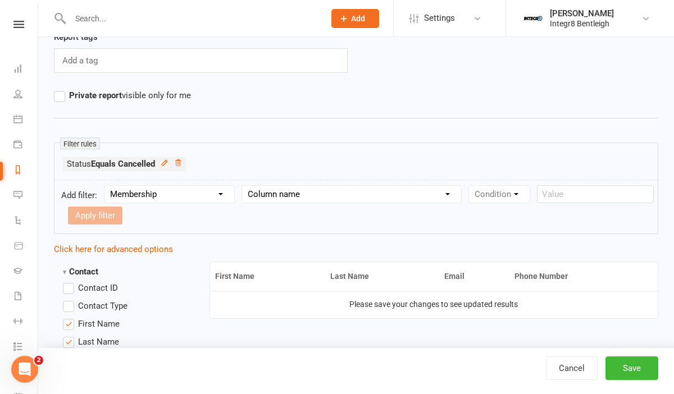
click at [295, 201] on select "Column name Membership ID Membership Name Membership Category Membership Start …" at bounding box center [351, 194] width 219 height 17
select select "23"
click at [244, 186] on select "Column name Membership ID Membership Name Membership Category Membership Start …" at bounding box center [351, 194] width 219 height 17
click at [482, 195] on select "Condition Is Is not Less than Greater than Less than or equal to Greater than o…" at bounding box center [525, 194] width 113 height 17
click at [437, 195] on select "Column name Membership ID Membership Name Membership Category Membership Start …" at bounding box center [351, 194] width 219 height 17
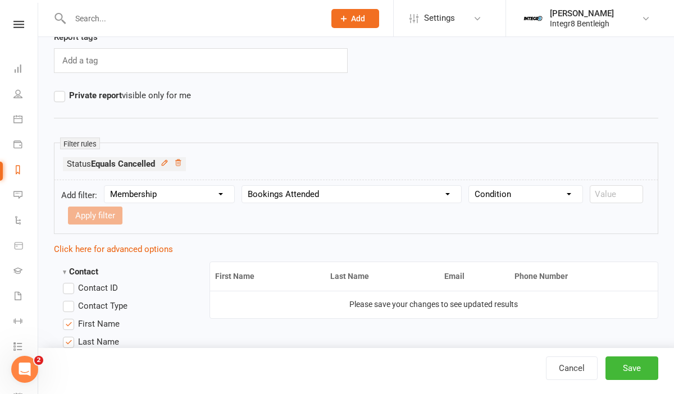
click at [197, 188] on select "Section name Contact Attendance Aggregate Payment Booking Waitlist Attendees Ca…" at bounding box center [169, 194] width 130 height 17
select select "0"
click at [106, 186] on select "Section name Contact Attendance Aggregate Payment Booking Waitlist Attendees Ca…" at bounding box center [169, 194] width 130 height 17
select select
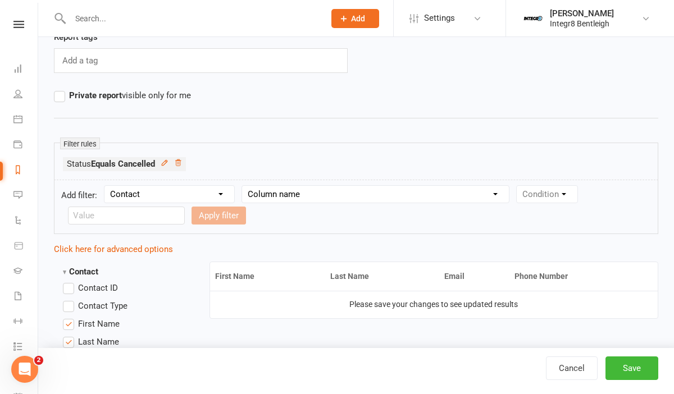
click at [292, 190] on select "Column name Contact Type First Name Last Name Full Name Email Phone Number Addr…" at bounding box center [375, 194] width 267 height 17
click at [277, 190] on select "Column name Contact Type First Name Last Name Full Name Email Phone Number Addr…" at bounding box center [375, 194] width 267 height 17
click at [190, 195] on select "Section name Contact Attendance Aggregate Payment Booking Waitlist Attendees Ca…" at bounding box center [169, 194] width 130 height 17
select select "1"
click at [106, 186] on select "Section name Contact Attendance Aggregate Payment Booking Waitlist Attendees Ca…" at bounding box center [169, 194] width 130 height 17
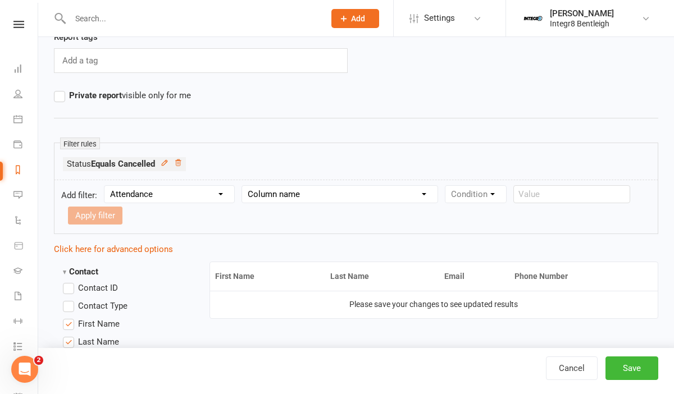
click at [288, 183] on form "Add filter: Section name Contact Attendance Aggregate Payment Booking Waitlist …" at bounding box center [356, 207] width 604 height 54
click at [281, 198] on select "Column name Attendance Last Marked Attendance First Marked Last Attended First …" at bounding box center [339, 194] width 195 height 17
select select "2"
click at [244, 186] on select "Column name Attendance Last Marked Attendance First Marked Last Attended First …" at bounding box center [339, 194] width 195 height 17
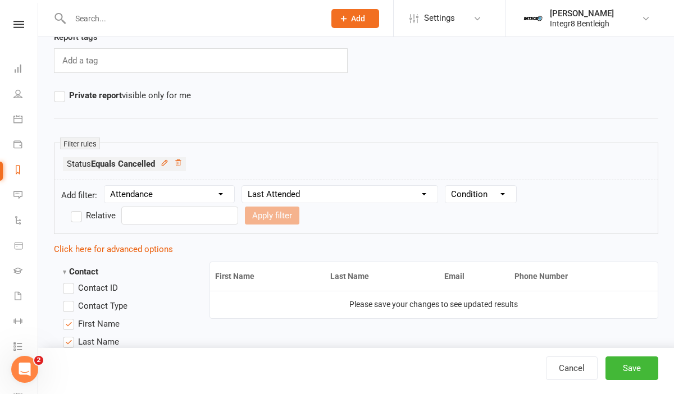
click at [483, 200] on select "Condition Is Is not Before After Before or on After or on Is blank Is not blank" at bounding box center [480, 194] width 71 height 17
select select "1"
click at [446, 186] on select "Condition Is Is not Before After Before or on After or on Is blank Is not blank" at bounding box center [480, 194] width 71 height 17
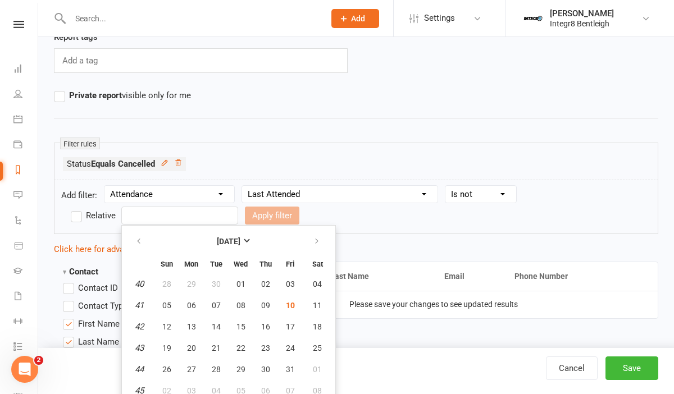
scroll to position [106, 0]
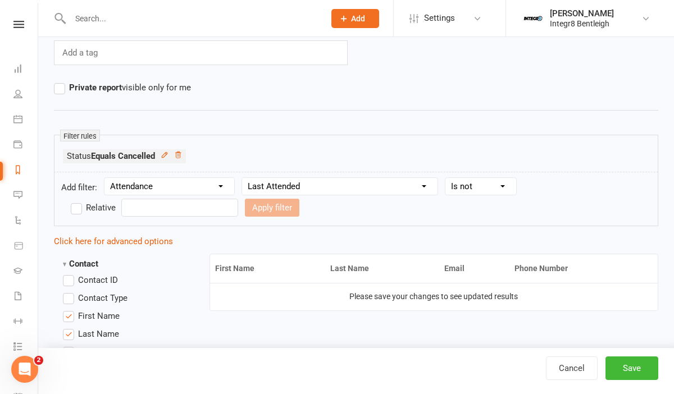
click at [161, 208] on input "text" at bounding box center [179, 208] width 117 height 18
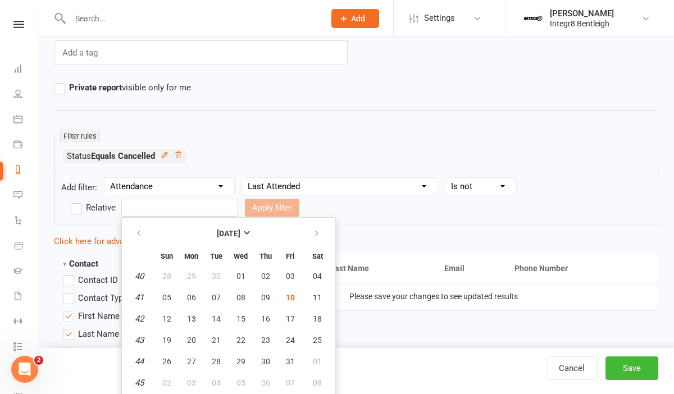
click at [488, 176] on form "Add filter: Section name Contact Attendance Aggregate Payment Booking Waitlist …" at bounding box center [356, 199] width 604 height 54
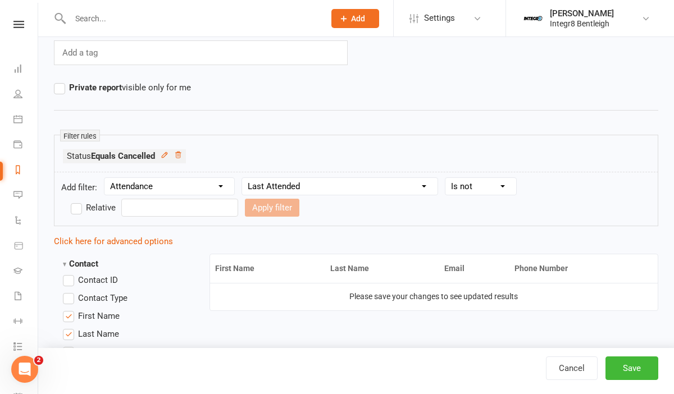
click at [488, 177] on div "Condition Is Is not Before After Before or on After or on Is blank Is not blank" at bounding box center [481, 186] width 72 height 18
click at [479, 187] on select "Condition Is Is not Before After Before or on After or on Is blank Is not blank" at bounding box center [480, 186] width 71 height 17
click at [354, 193] on select "Column name Attendance Last Marked Attendance First Marked Last Attended First …" at bounding box center [339, 186] width 195 height 17
click at [202, 178] on select "Section name Contact Attendance Aggregate Payment Booking Waitlist Attendees Ca…" at bounding box center [169, 186] width 130 height 17
select select "3"
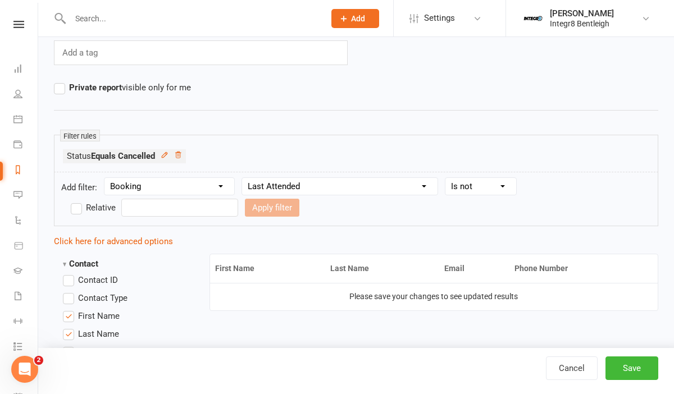
click at [106, 178] on select "Section name Contact Attendance Aggregate Payment Booking Waitlist Attendees Ca…" at bounding box center [169, 186] width 130 height 17
select select
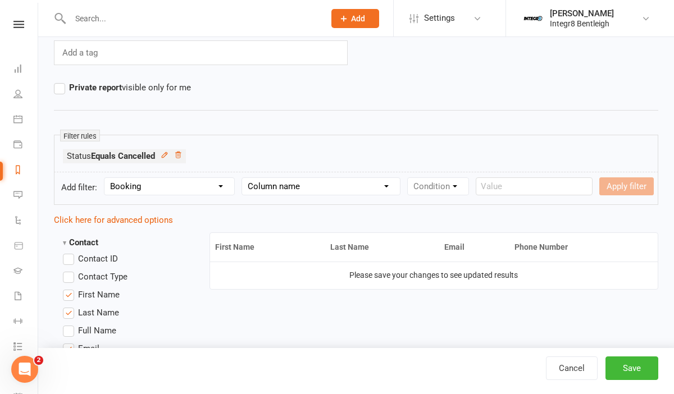
click at [279, 187] on select "Column name Event Name Event Type Event Date Event Day Event Month Event Starts…" at bounding box center [321, 186] width 158 height 17
select select "0"
click at [244, 178] on select "Column name Event Name Event Type Event Date Event Day Event Month Event Starts…" at bounding box center [321, 186] width 158 height 17
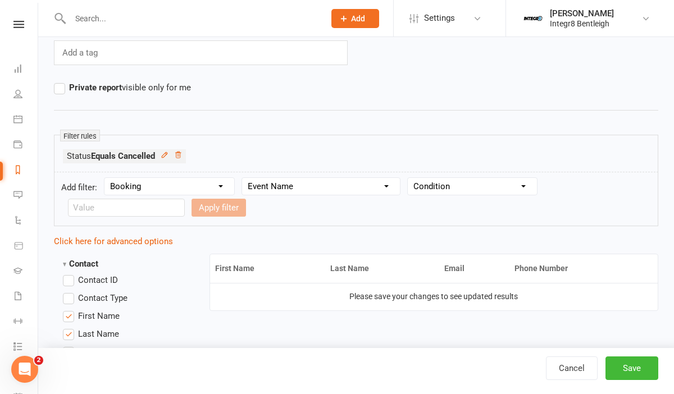
click at [425, 189] on select "Condition Equals Does not equal Contains Does not contain Is blank or does not …" at bounding box center [472, 186] width 129 height 17
select select "3"
click at [409, 178] on select "Condition Equals Does not equal Contains Does not contain Is blank or does not …" at bounding box center [472, 186] width 129 height 17
click at [185, 199] on input "text" at bounding box center [126, 208] width 117 height 18
click at [12, 72] on li "Dashboard" at bounding box center [19, 69] width 38 height 25
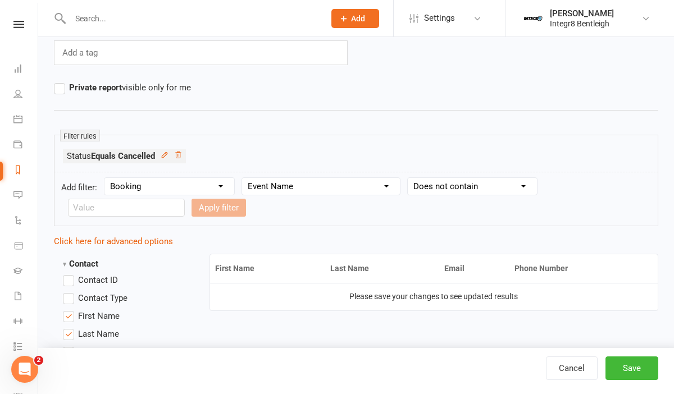
scroll to position [1, 0]
click at [185, 199] on input "text" at bounding box center [126, 208] width 117 height 18
paste input "Teen's Self Defence"
type input "Teen's Self Defence"
click at [192, 211] on button "Apply filter" at bounding box center [219, 208] width 54 height 18
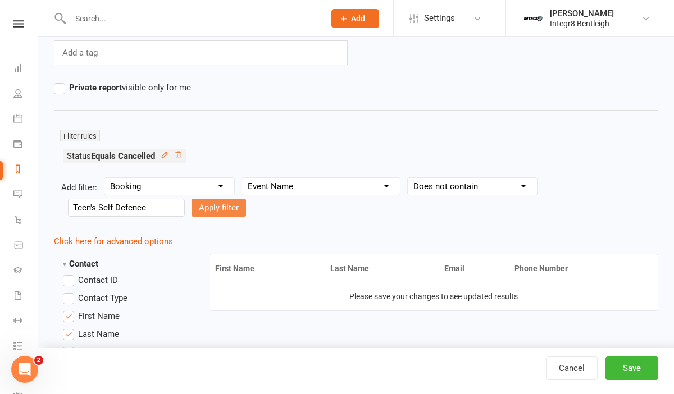
select select
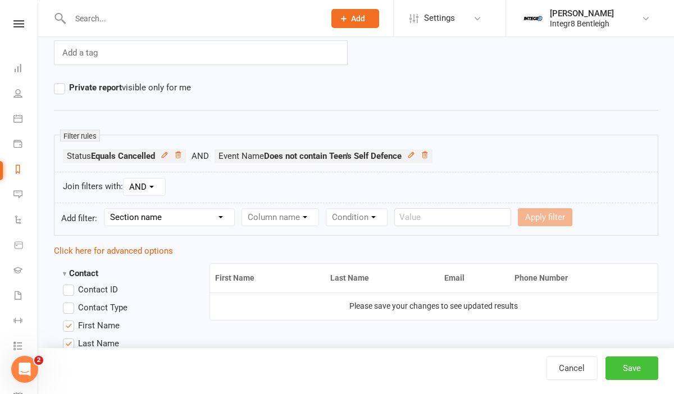
click at [632, 362] on button "Save" at bounding box center [631, 369] width 53 height 24
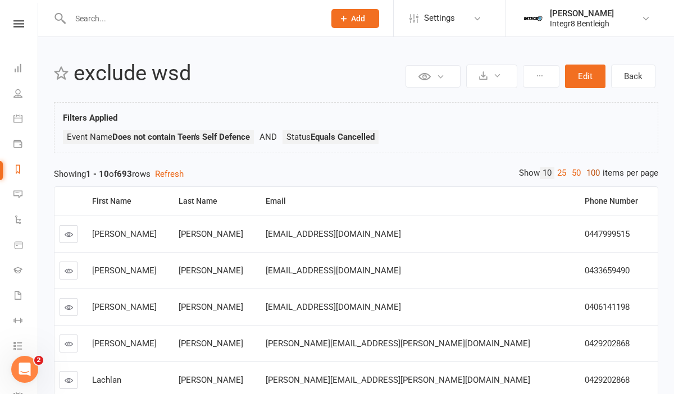
click at [594, 168] on link "100" at bounding box center [593, 173] width 19 height 12
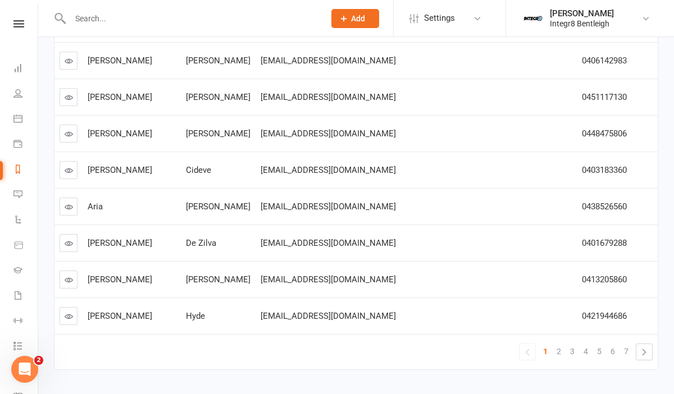
scroll to position [3562, 0]
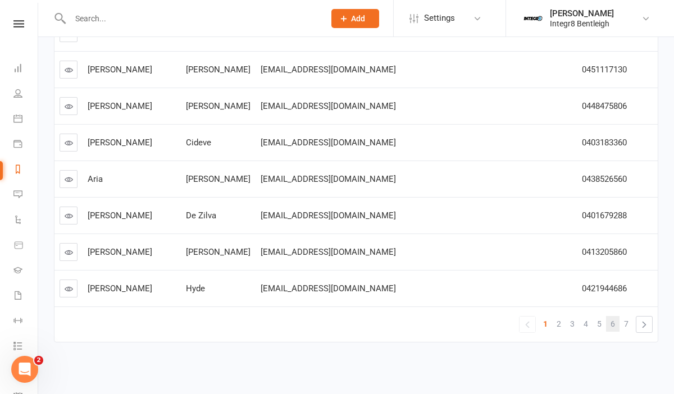
click at [612, 321] on span "6" at bounding box center [613, 324] width 4 height 16
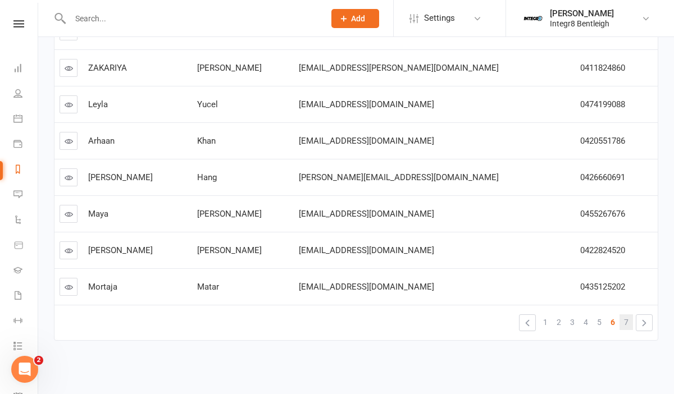
click at [623, 328] on link "7" at bounding box center [626, 323] width 13 height 16
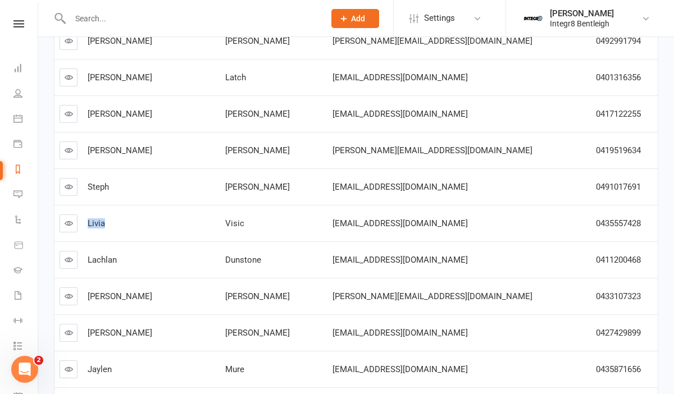
scroll to position [1995, 0]
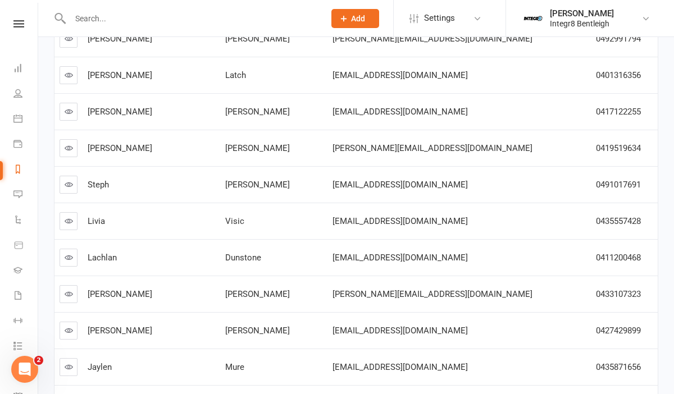
click at [281, 93] on td "Harrison" at bounding box center [273, 111] width 107 height 37
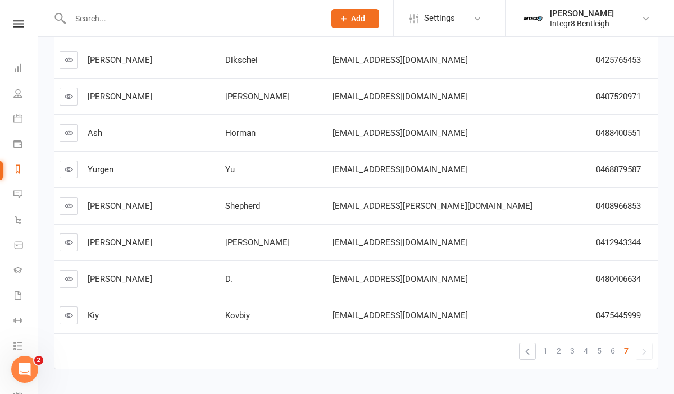
scroll to position [3306, 0]
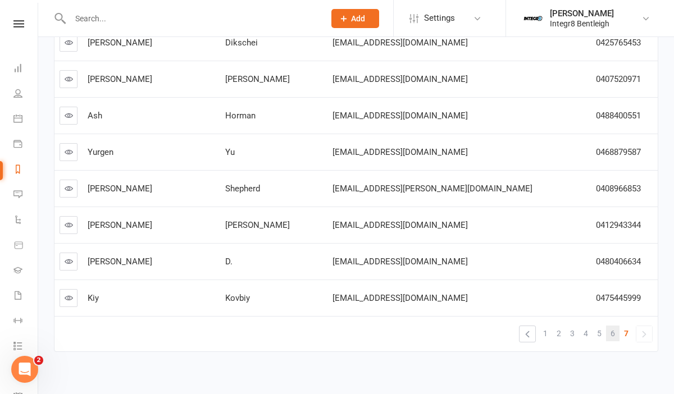
click at [612, 326] on span "6" at bounding box center [613, 334] width 4 height 16
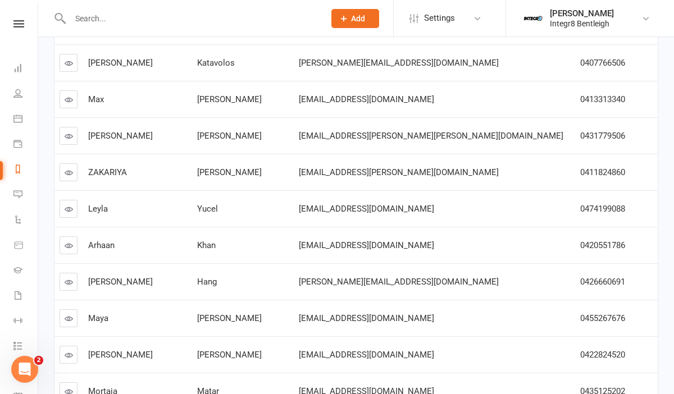
scroll to position [3562, 0]
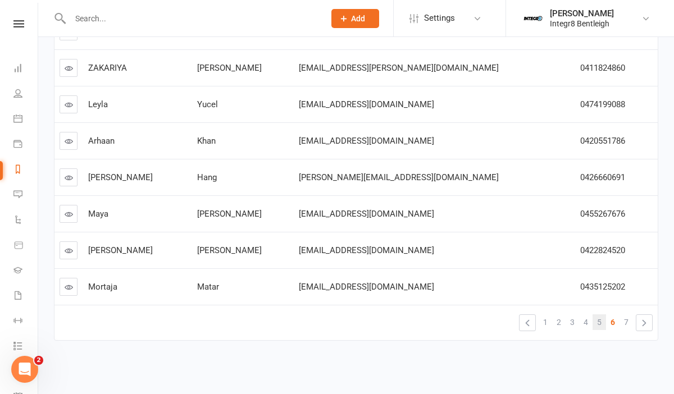
click at [598, 320] on span "5" at bounding box center [599, 323] width 4 height 16
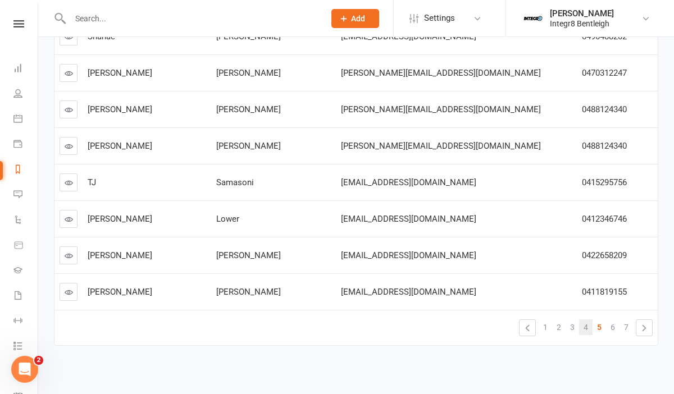
click at [585, 328] on span "4" at bounding box center [586, 328] width 4 height 16
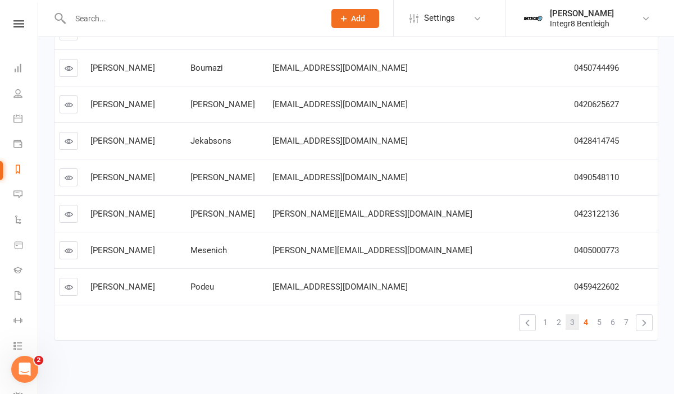
click at [576, 325] on link "3" at bounding box center [572, 323] width 13 height 16
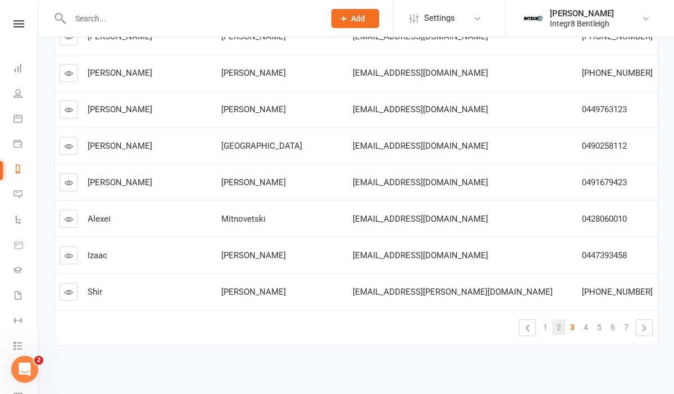
click at [557, 322] on span "2" at bounding box center [559, 328] width 4 height 16
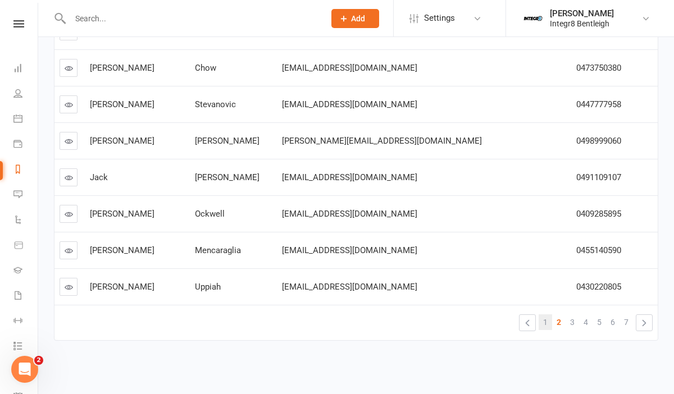
click at [542, 322] on link "1" at bounding box center [545, 323] width 13 height 16
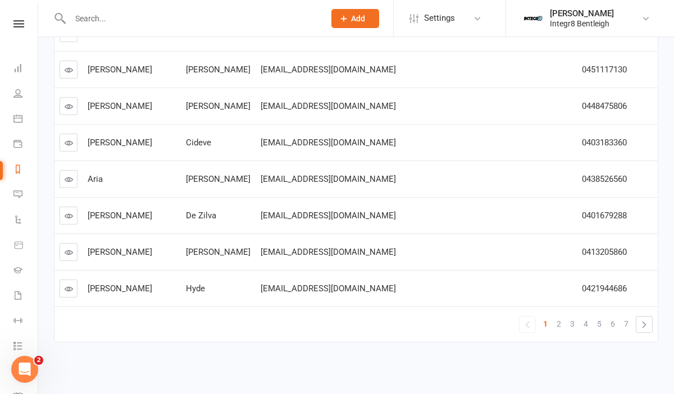
click at [433, 133] on td "cideve@gmail.com" at bounding box center [416, 142] width 321 height 37
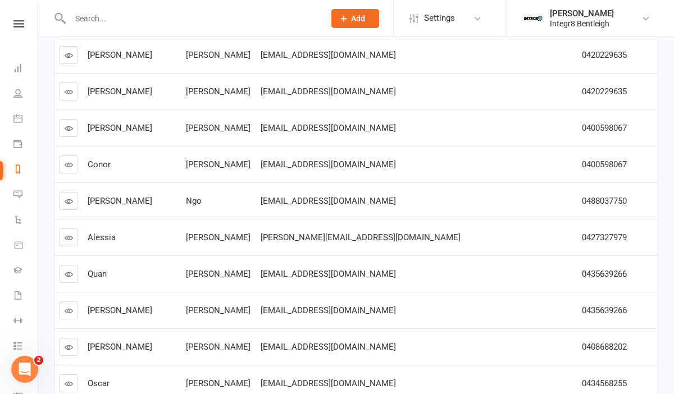
scroll to position [0, 0]
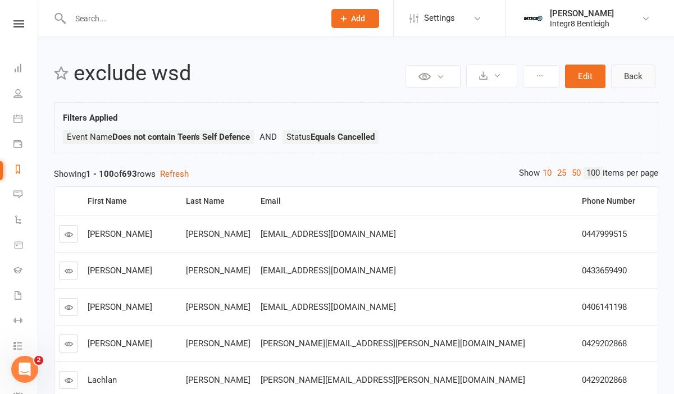
click at [629, 74] on link "Back" at bounding box center [633, 77] width 44 height 24
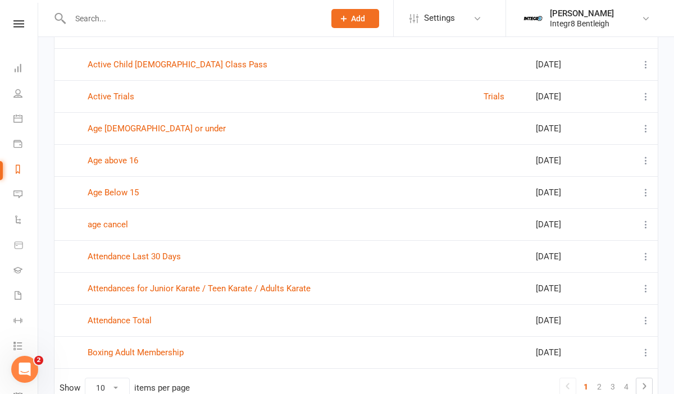
scroll to position [166, 0]
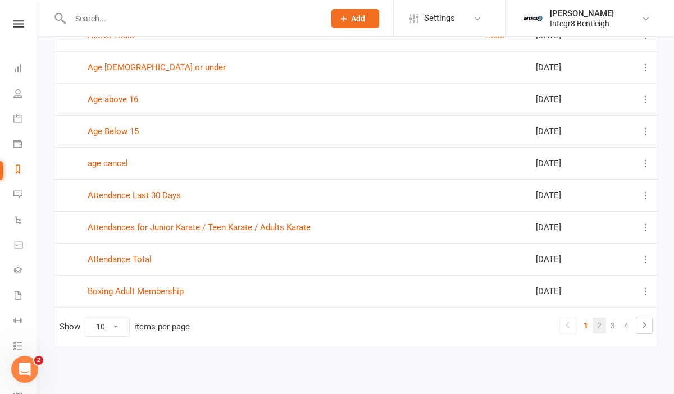
click at [599, 327] on link "2" at bounding box center [599, 326] width 13 height 16
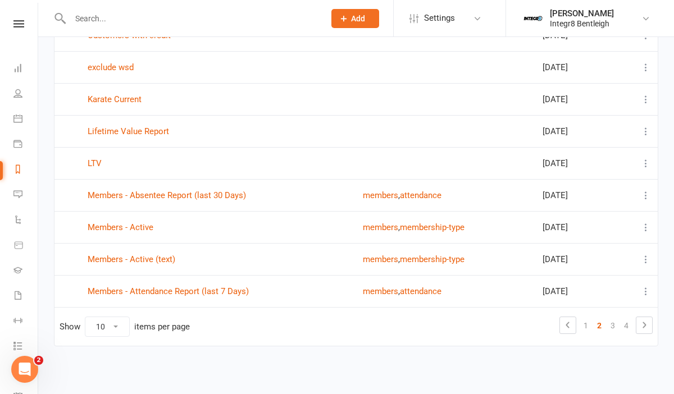
click at [641, 63] on icon at bounding box center [645, 67] width 11 height 11
click at [587, 111] on link "Edit" at bounding box center [596, 112] width 111 height 22
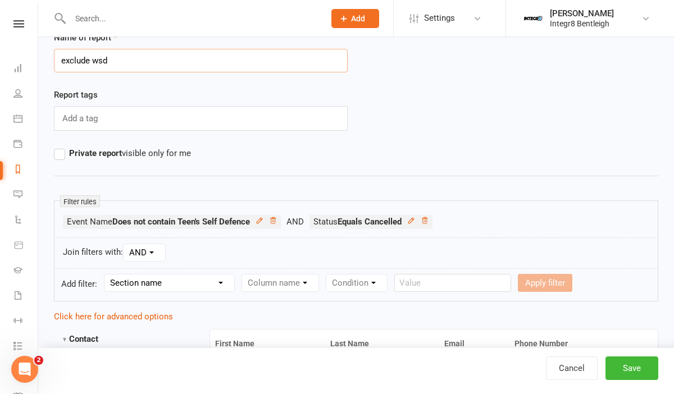
scroll to position [40, 0]
click at [261, 221] on icon at bounding box center [260, 220] width 8 height 8
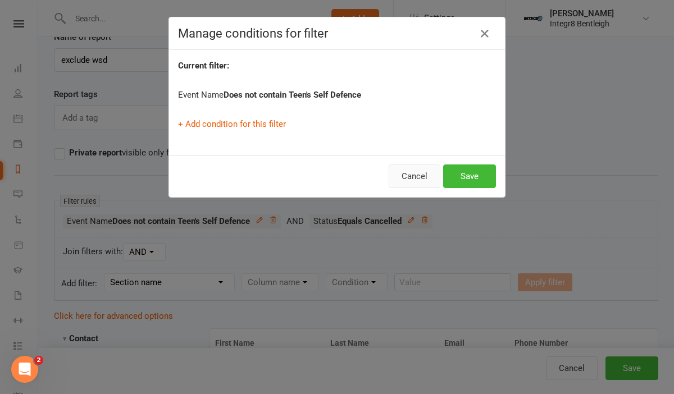
click at [419, 178] on button "Cancel" at bounding box center [415, 177] width 52 height 24
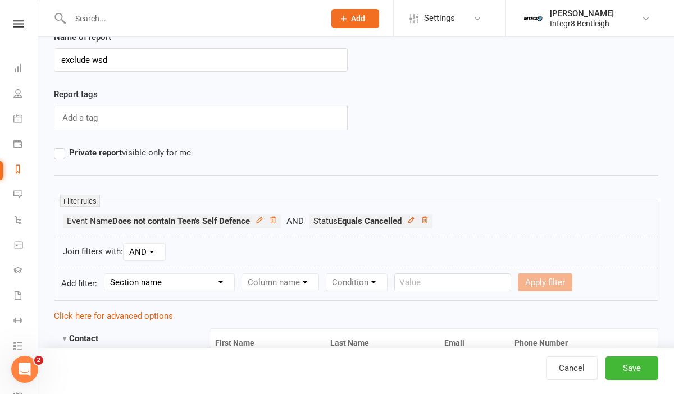
click at [183, 281] on select "Section name Contact Attendance Aggregate Payment Booking Waitlist Attendees Ca…" at bounding box center [169, 282] width 130 height 17
select select "3"
click at [106, 274] on select "Section name Contact Attendance Aggregate Payment Booking Waitlist Attendees Ca…" at bounding box center [169, 282] width 130 height 17
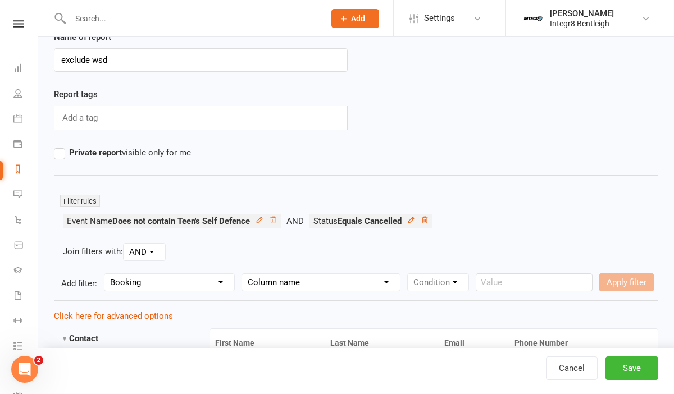
click at [208, 287] on select "Section name Contact Attendance Aggregate Payment Booking Waitlist Attendees Ca…" at bounding box center [169, 282] width 130 height 17
click at [274, 275] on select "Column name Event Name Event Type Event Date Event Day Event Month Event Starts…" at bounding box center [321, 282] width 158 height 17
select select "0"
click at [244, 274] on select "Column name Event Name Event Type Event Date Event Day Event Month Event Starts…" at bounding box center [321, 282] width 158 height 17
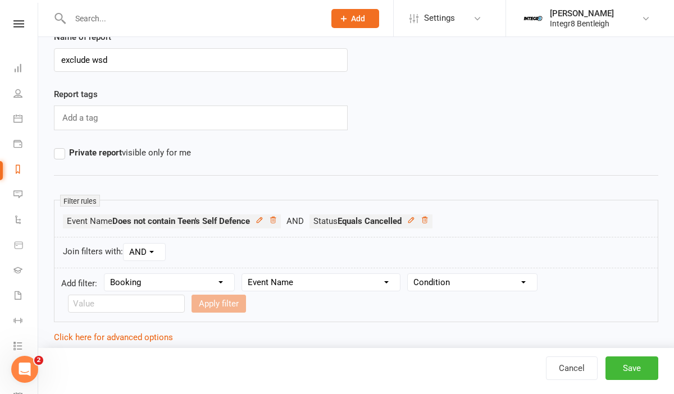
click at [424, 294] on form "Add filter: Section name Contact Attendance Aggregate Payment Booking Waitlist …" at bounding box center [356, 295] width 604 height 54
click at [429, 286] on select "Condition Equals Does not equal Contains Does not contain Is blank or does not …" at bounding box center [472, 282] width 129 height 17
select select "3"
click at [409, 274] on select "Condition Equals Does not equal Contains Does not contain Is blank or does not …" at bounding box center [472, 282] width 129 height 17
click at [185, 295] on input "text" at bounding box center [126, 304] width 117 height 18
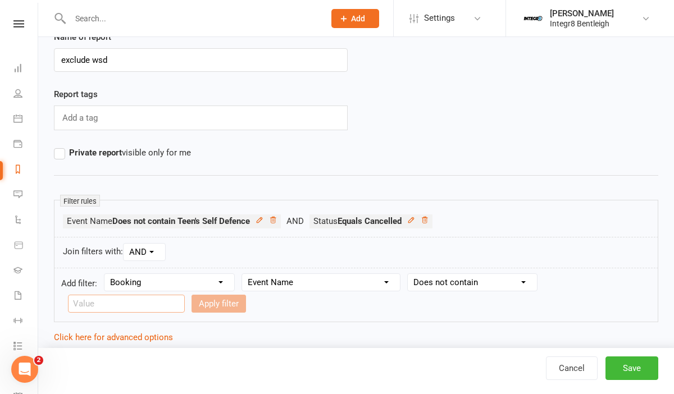
paste input "Women's Self Defence Course"
type input "Women's Self Defence Course"
click at [192, 304] on button "Apply filter" at bounding box center [219, 304] width 54 height 18
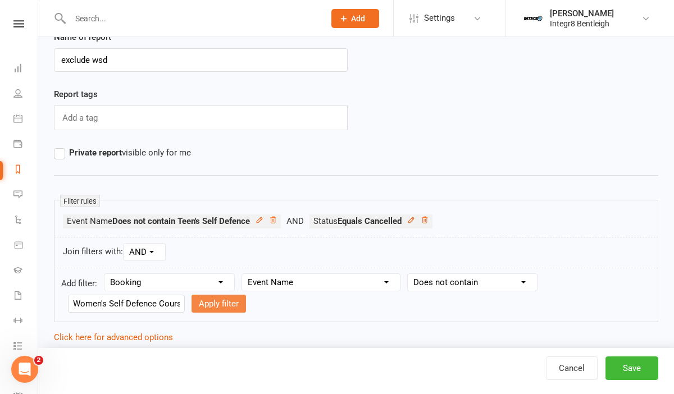
select select
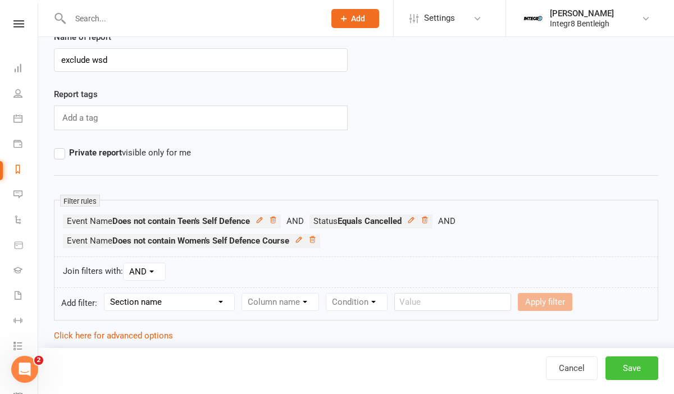
click at [617, 362] on button "Save" at bounding box center [631, 369] width 53 height 24
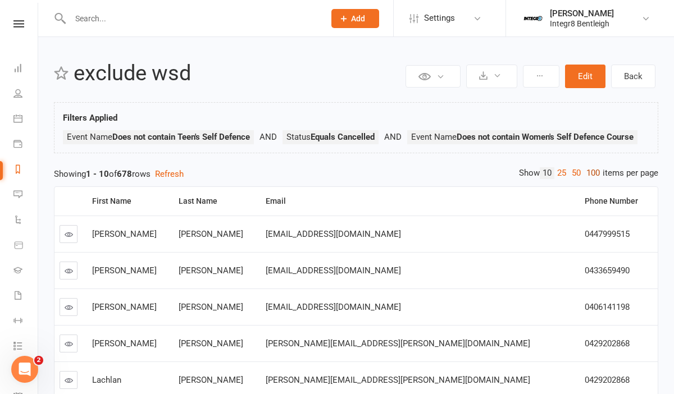
click at [593, 175] on link "100" at bounding box center [593, 173] width 19 height 12
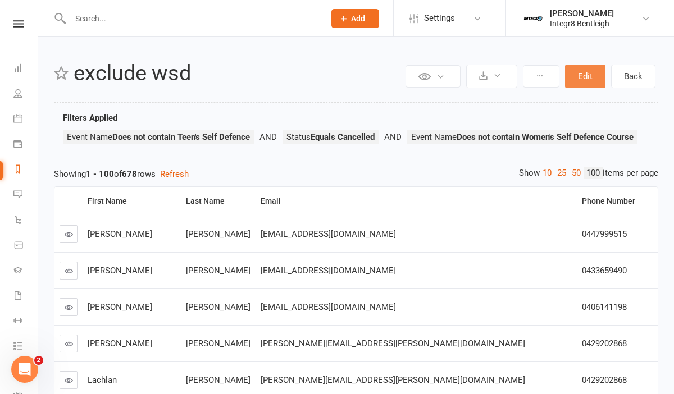
click at [593, 80] on button "Edit" at bounding box center [585, 77] width 40 height 24
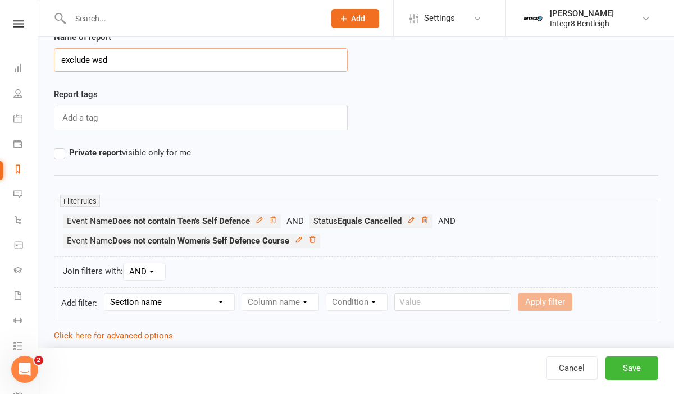
scroll to position [49, 0]
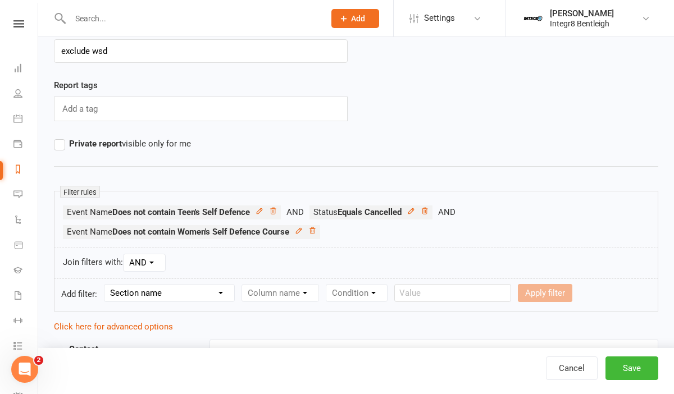
click at [169, 298] on select "Section name Contact Attendance Aggregate Payment Booking Waitlist Attendees Ca…" at bounding box center [169, 293] width 130 height 17
select select "3"
click at [106, 285] on select "Section name Contact Attendance Aggregate Payment Booking Waitlist Attendees Ca…" at bounding box center [169, 293] width 130 height 17
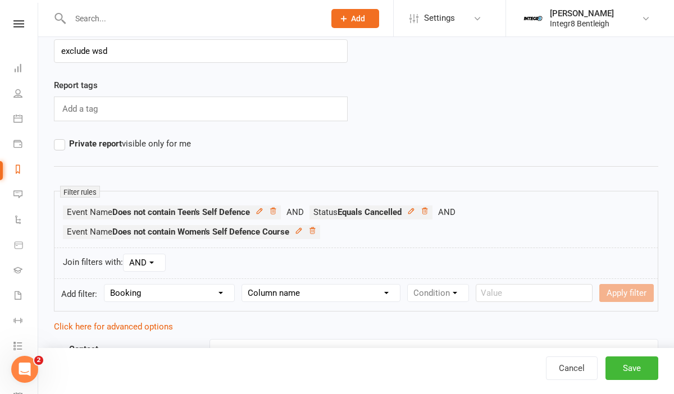
click at [295, 298] on select "Column name Event Name Event Type Event Date Event Day Event Month Event Starts…" at bounding box center [321, 293] width 158 height 17
select select "0"
click at [244, 285] on select "Column name Event Name Event Type Event Date Event Day Event Month Event Starts…" at bounding box center [321, 293] width 158 height 17
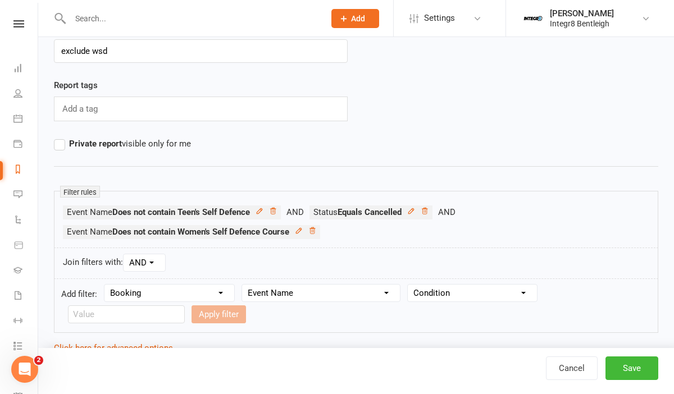
click at [427, 294] on select "Condition Equals Does not equal Contains Does not contain Is blank or does not …" at bounding box center [472, 293] width 129 height 17
click at [409, 285] on select "Condition Equals Does not equal Contains Does not contain Is blank or does not …" at bounding box center [472, 293] width 129 height 17
click at [469, 299] on select "Condition Equals Does not equal Contains Does not contain Is blank or does not …" at bounding box center [472, 293] width 129 height 17
select select "3"
click at [409, 285] on select "Condition Equals Does not equal Contains Does not contain Is blank or does not …" at bounding box center [472, 293] width 129 height 17
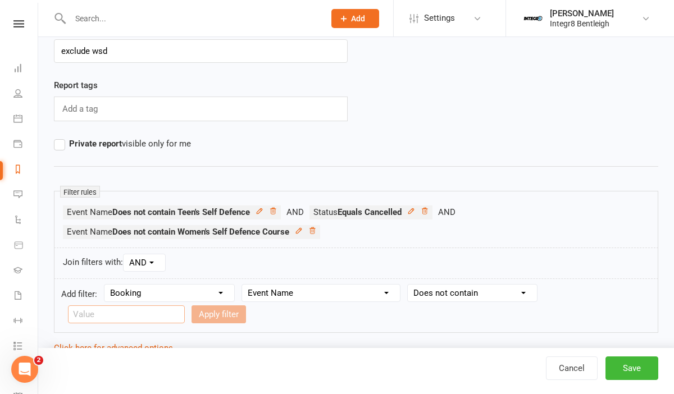
click at [185, 306] on input "text" at bounding box center [126, 315] width 117 height 18
click at [489, 293] on select "Condition Equals Does not equal Contains Does not contain Is blank or does not …" at bounding box center [472, 293] width 129 height 17
click at [409, 285] on select "Condition Equals Does not equal Contains Does not contain Is blank or does not …" at bounding box center [472, 293] width 129 height 17
click at [185, 306] on input "text" at bounding box center [126, 315] width 117 height 18
paste input "Mobility Workshop"
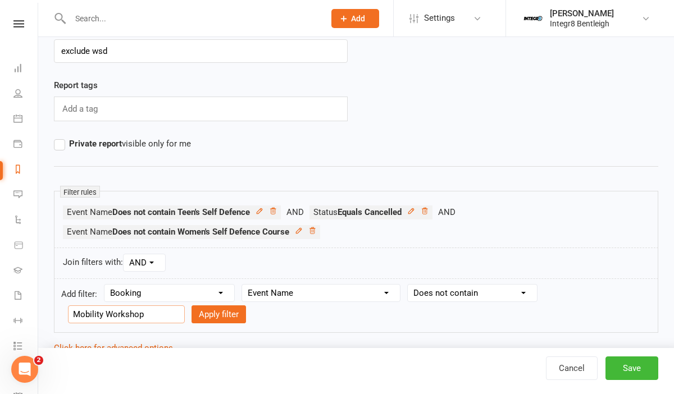
type input "Mobility Workshop"
click at [279, 295] on select "Column name Event Name Event Type Event Date Event Day Event Month Event Starts…" at bounding box center [321, 293] width 158 height 17
click at [192, 319] on button "Apply filter" at bounding box center [219, 315] width 54 height 18
select select
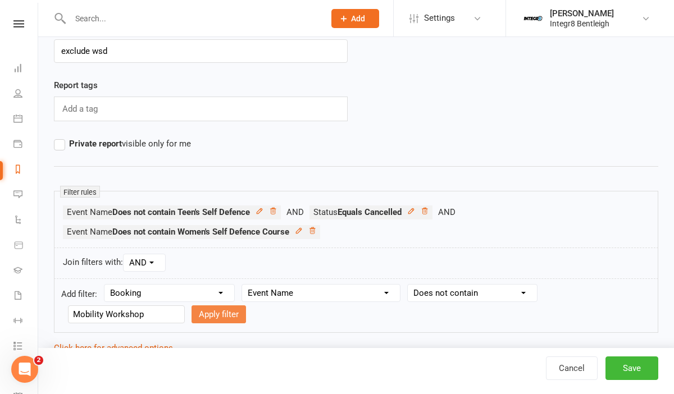
select select
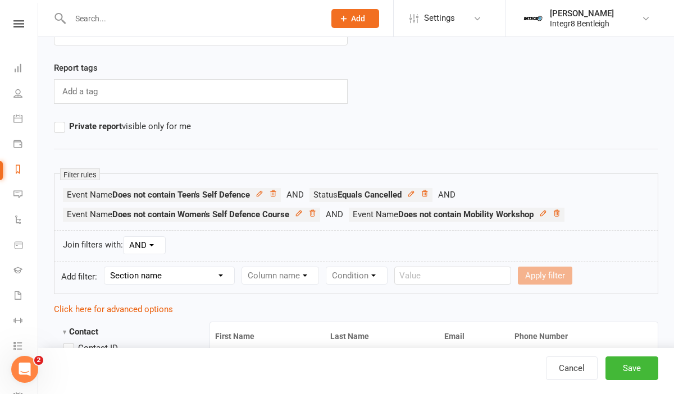
scroll to position [76, 0]
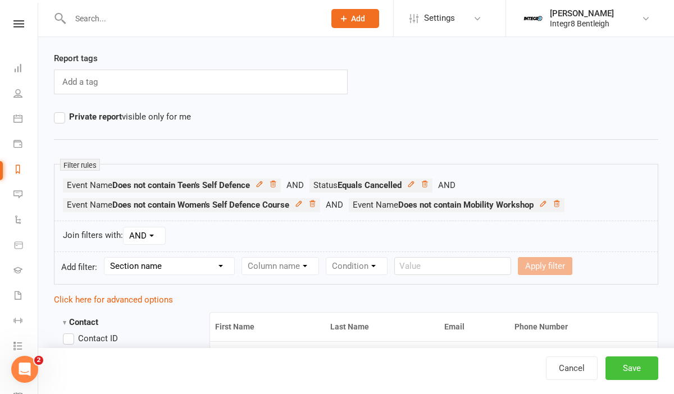
click at [625, 365] on button "Save" at bounding box center [631, 369] width 53 height 24
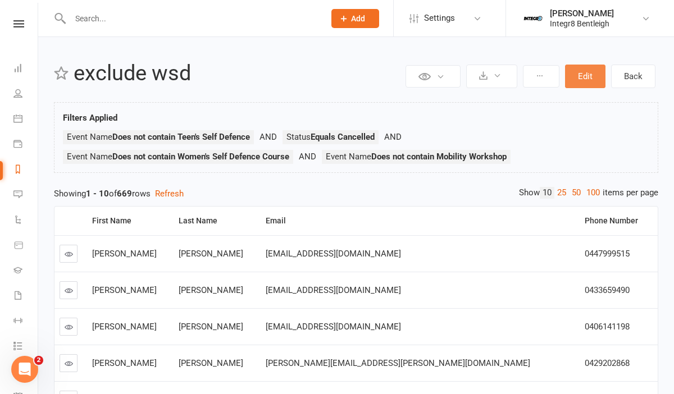
click at [575, 69] on button "Edit" at bounding box center [585, 77] width 40 height 24
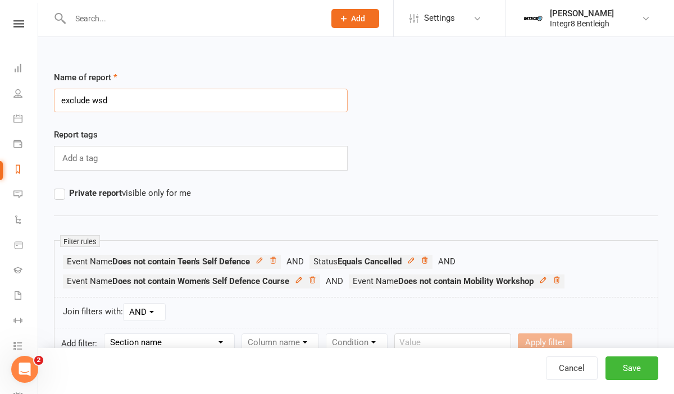
drag, startPoint x: 117, startPoint y: 98, endPoint x: 93, endPoint y: 101, distance: 24.4
click at [93, 101] on input "exclude wsd" at bounding box center [201, 101] width 294 height 24
click at [67, 102] on input "exclude seminars cancelled" at bounding box center [201, 101] width 294 height 24
type input "Exclude seminars cancelled"
click at [618, 361] on button "Save" at bounding box center [631, 369] width 53 height 24
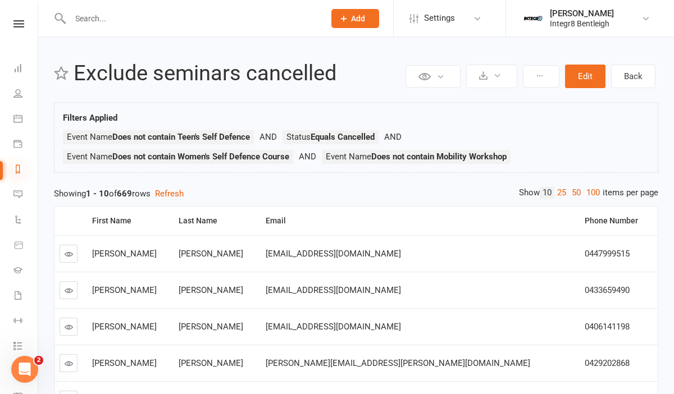
click at [19, 169] on icon at bounding box center [17, 169] width 9 height 9
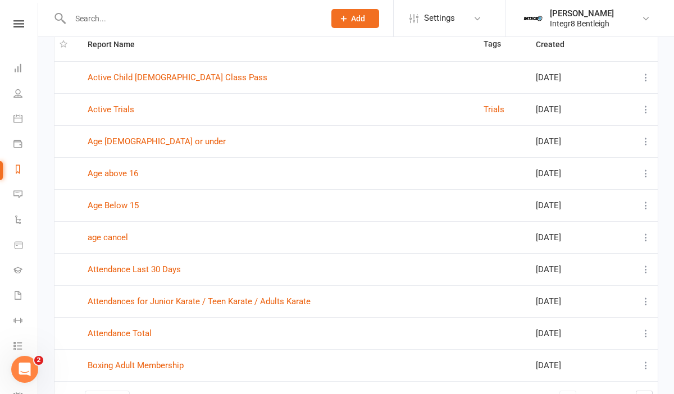
scroll to position [166, 0]
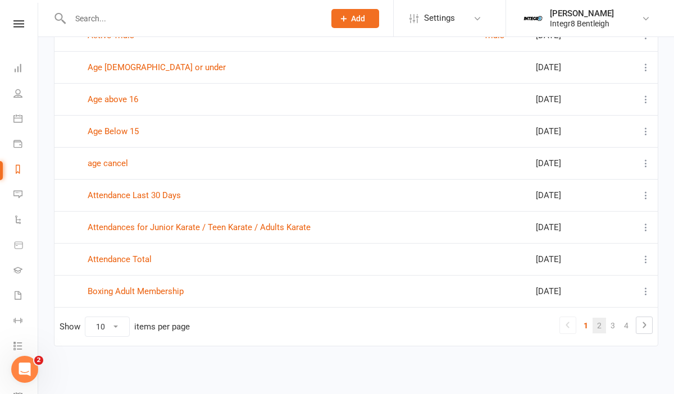
click at [604, 321] on link "2" at bounding box center [599, 326] width 13 height 16
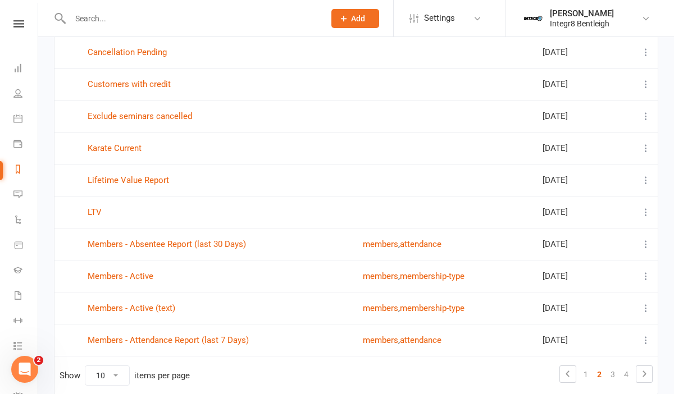
scroll to position [116, 0]
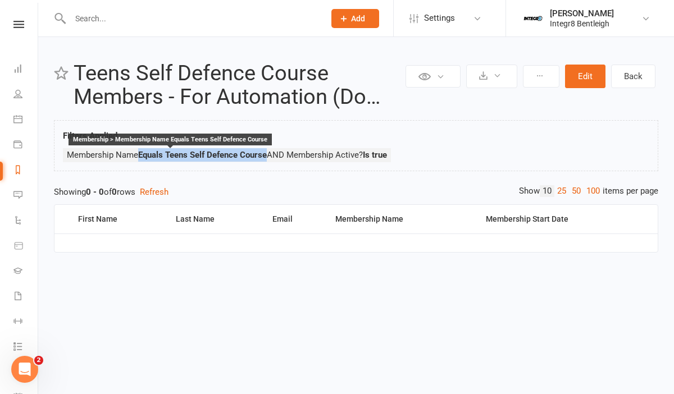
drag, startPoint x: 142, startPoint y: 155, endPoint x: 268, endPoint y: 159, distance: 125.9
click at [267, 159] on strong "Equals Teens Self Defence Course" at bounding box center [202, 155] width 129 height 10
copy strong "Equals Teens Self Defence Course"
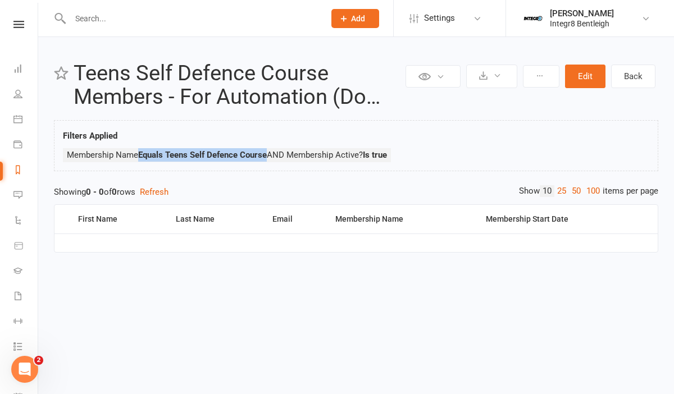
click at [24, 177] on link "Reports" at bounding box center [25, 170] width 25 height 25
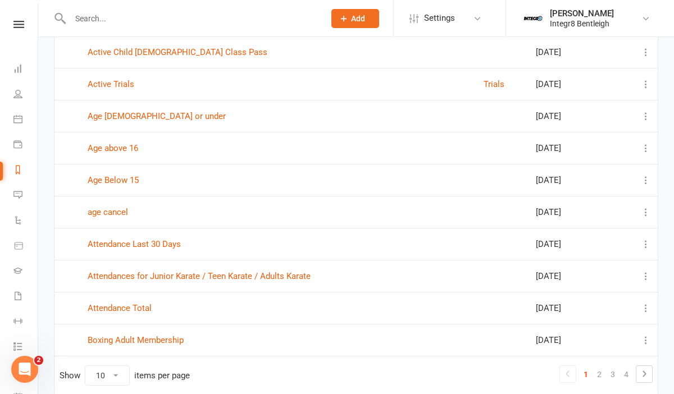
scroll to position [126, 0]
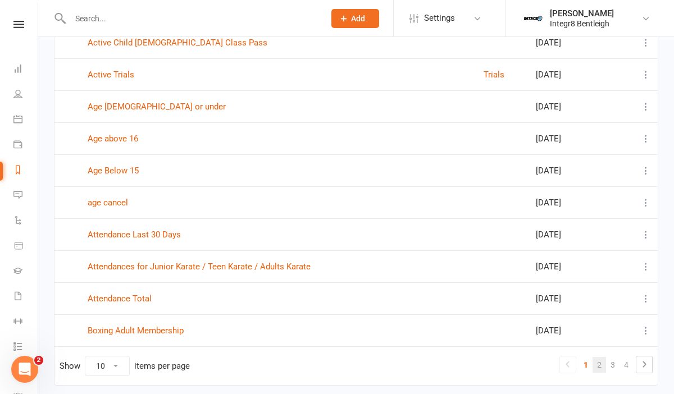
click at [600, 362] on link "2" at bounding box center [599, 365] width 13 height 16
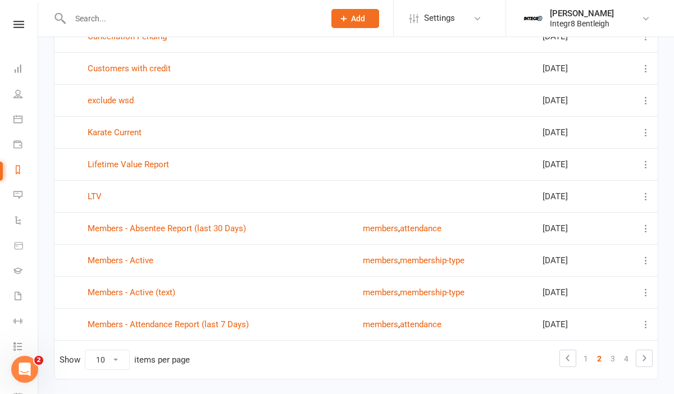
scroll to position [134, 0]
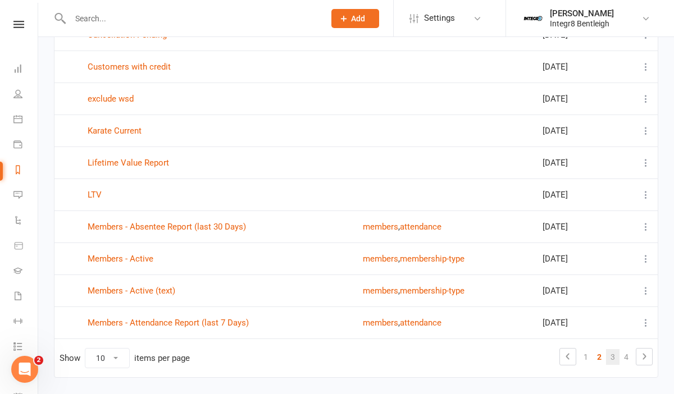
click at [609, 357] on link "3" at bounding box center [612, 357] width 13 height 16
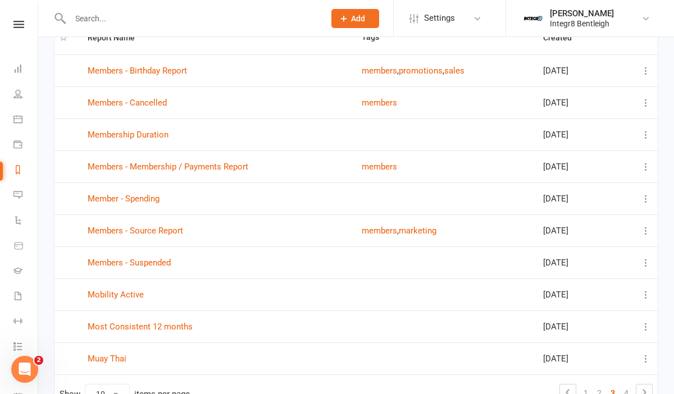
scroll to position [98, 0]
click at [154, 103] on link "Members - Cancelled" at bounding box center [127, 103] width 79 height 10
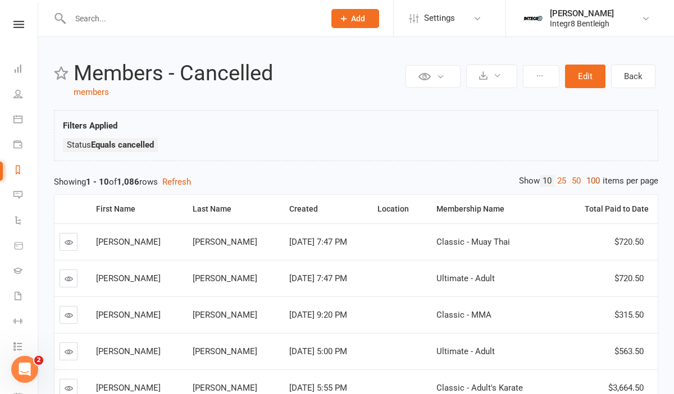
click at [591, 180] on link "100" at bounding box center [593, 181] width 19 height 12
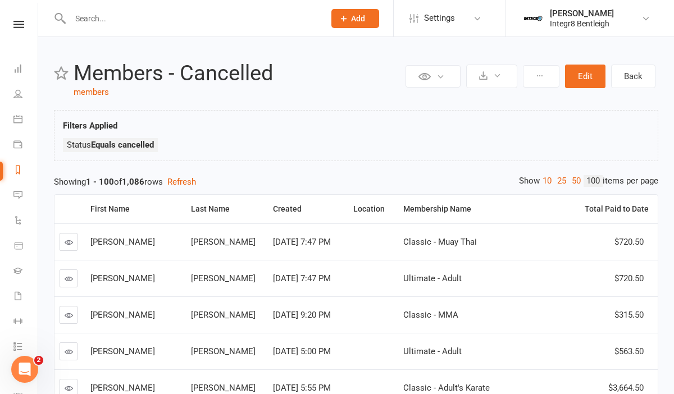
click at [244, 16] on input "text" at bounding box center [192, 19] width 250 height 16
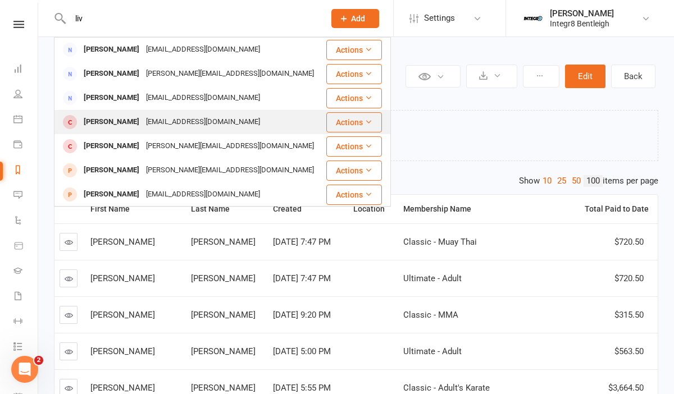
type input "liv"
click at [161, 115] on div "Livia.visic@gmail.com" at bounding box center [203, 122] width 121 height 16
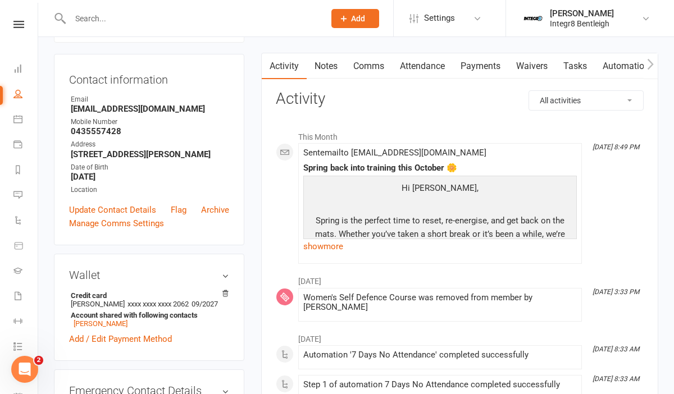
scroll to position [85, 0]
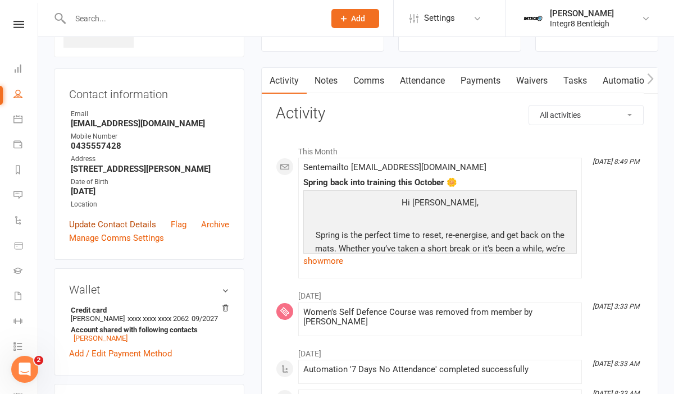
click at [108, 220] on link "Update Contact Details" at bounding box center [112, 224] width 87 height 13
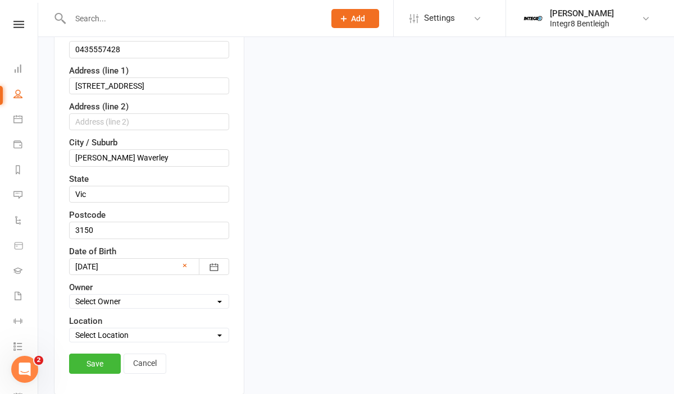
scroll to position [268, 0]
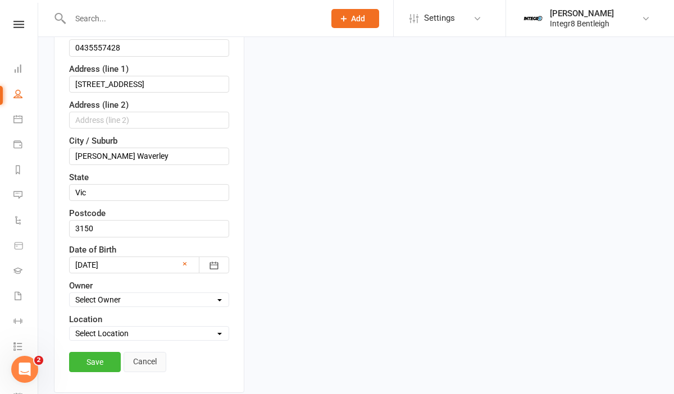
click at [155, 360] on link "Cancel" at bounding box center [145, 362] width 43 height 20
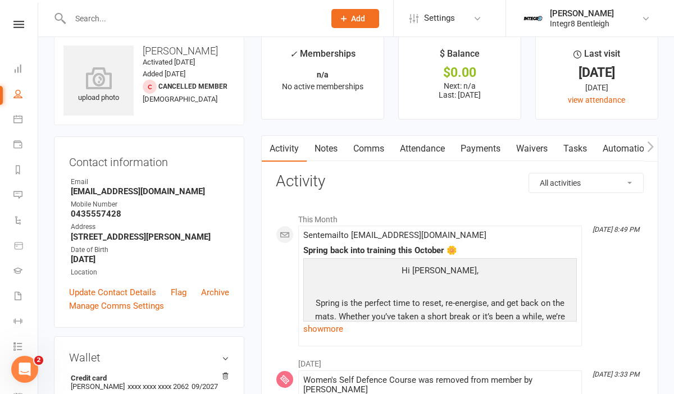
scroll to position [0, 0]
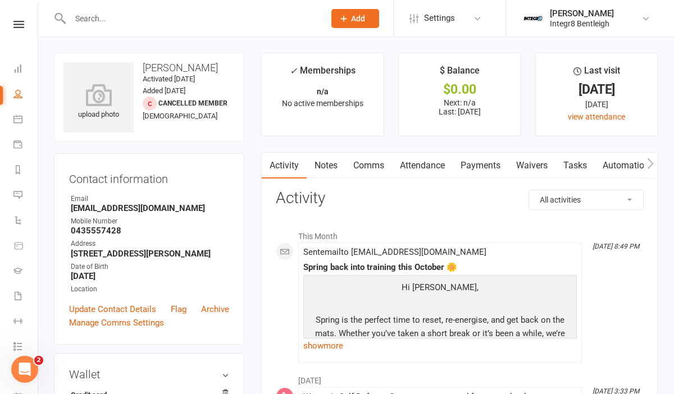
click at [358, 158] on link "Comms" at bounding box center [368, 166] width 47 height 26
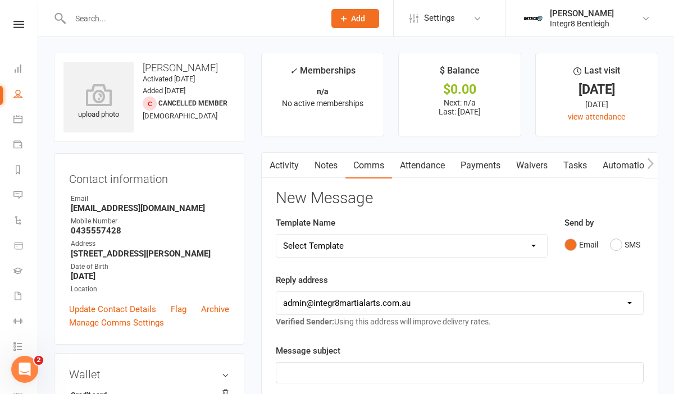
click at [427, 168] on link "Attendance" at bounding box center [422, 166] width 61 height 26
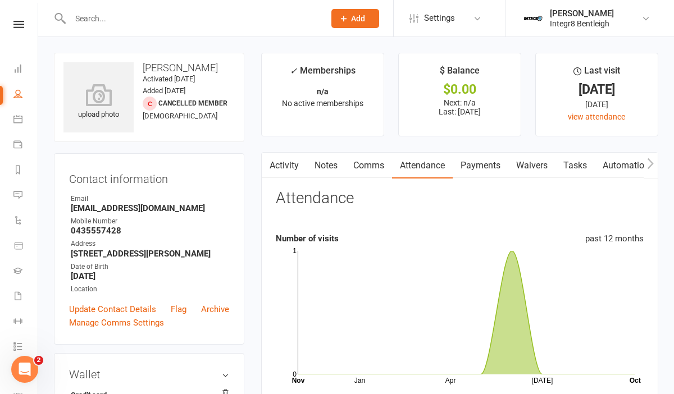
click at [482, 165] on link "Payments" at bounding box center [481, 166] width 56 height 26
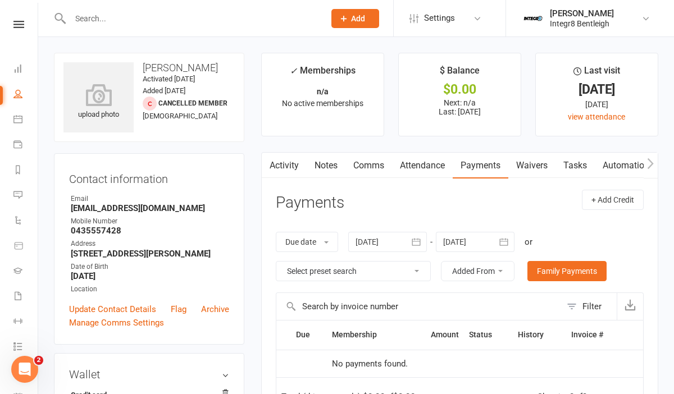
click at [541, 162] on link "Waivers" at bounding box center [531, 166] width 47 height 26
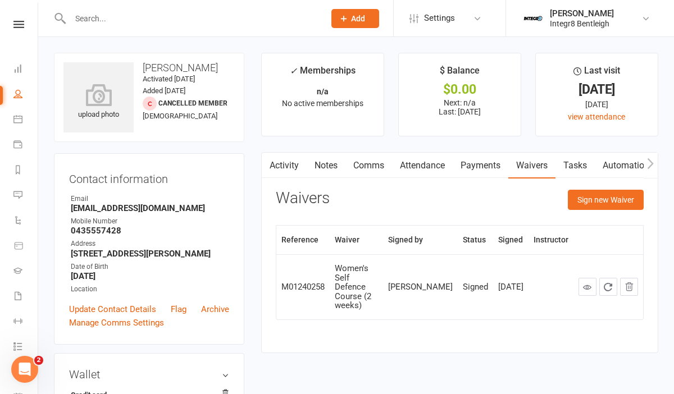
click at [651, 168] on icon "button" at bounding box center [650, 164] width 7 height 12
click at [598, 160] on link "Workouts" at bounding box center [603, 166] width 53 height 26
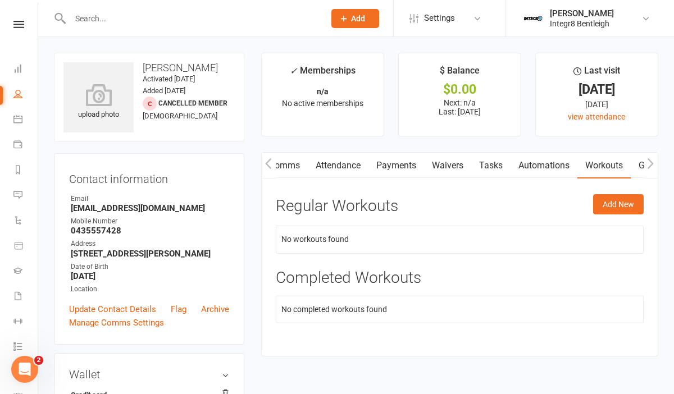
click at [657, 162] on button "button" at bounding box center [651, 165] width 14 height 25
click at [653, 165] on icon "button" at bounding box center [650, 164] width 7 height 12
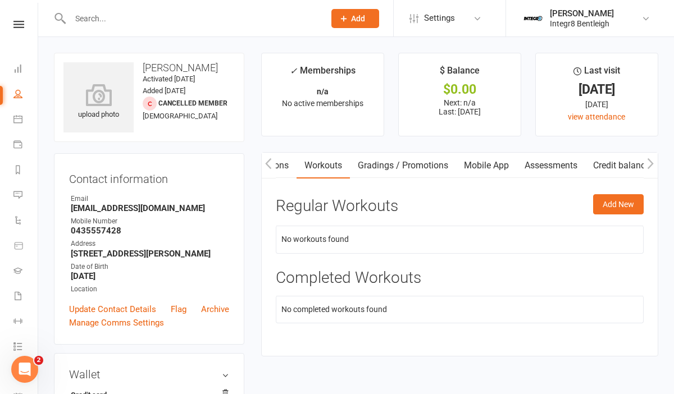
click at [653, 165] on icon "button" at bounding box center [650, 164] width 7 height 12
click at [268, 163] on icon "button" at bounding box center [268, 164] width 7 height 12
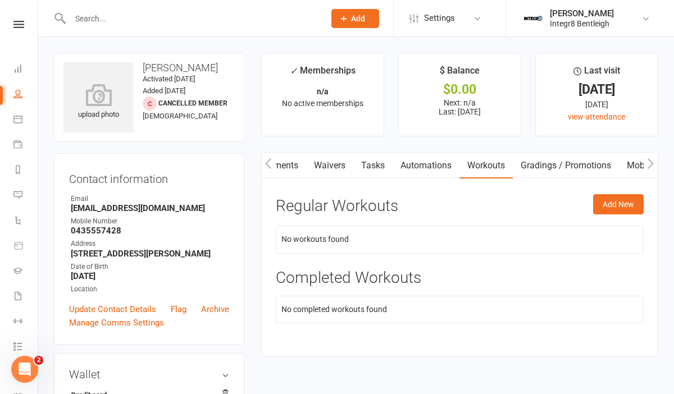
scroll to position [0, 118]
click at [268, 163] on icon "button" at bounding box center [268, 164] width 7 height 12
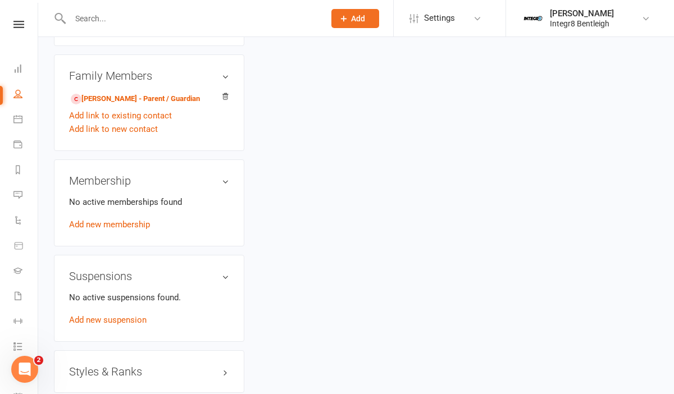
scroll to position [585, 0]
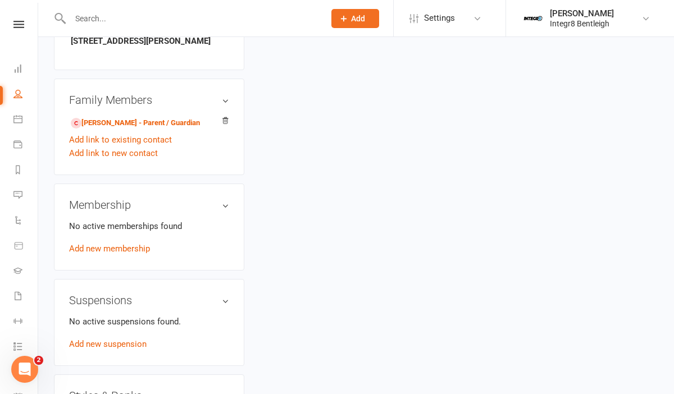
click at [231, 193] on div "Membership No active memberships found Add new membership" at bounding box center [149, 227] width 190 height 87
click at [225, 199] on h3 "Membership" at bounding box center [149, 205] width 160 height 12
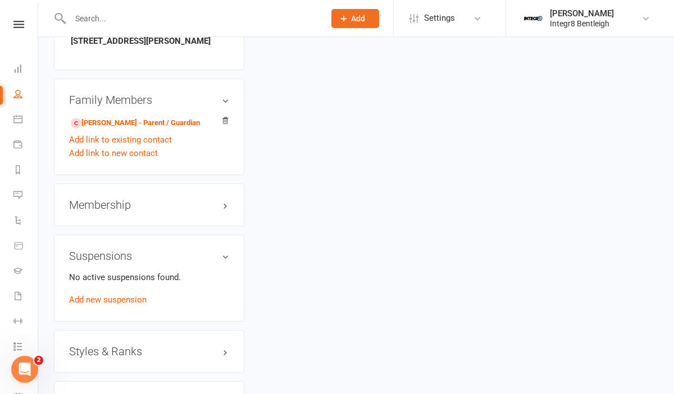
click at [230, 198] on div "Membership" at bounding box center [149, 205] width 190 height 43
click at [228, 199] on h3 "Membership" at bounding box center [149, 205] width 160 height 12
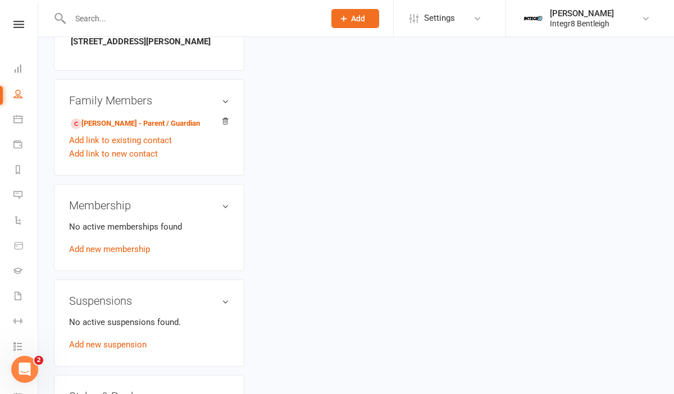
scroll to position [581, 0]
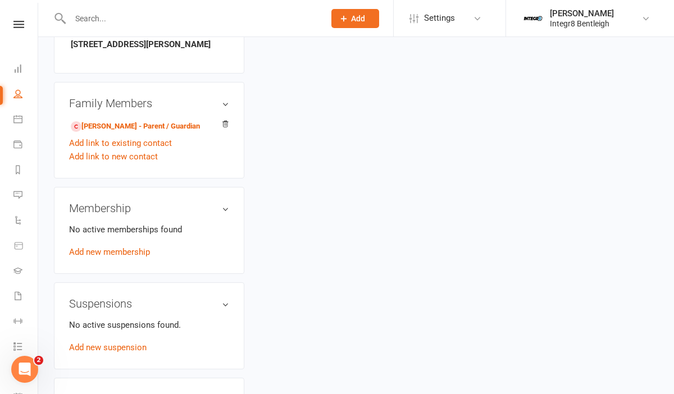
click at [225, 202] on h3 "Membership" at bounding box center [149, 208] width 160 height 12
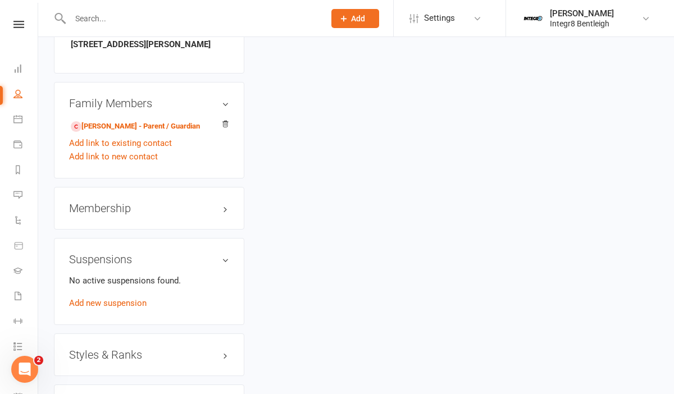
click at [225, 202] on h3 "Membership" at bounding box center [149, 208] width 160 height 12
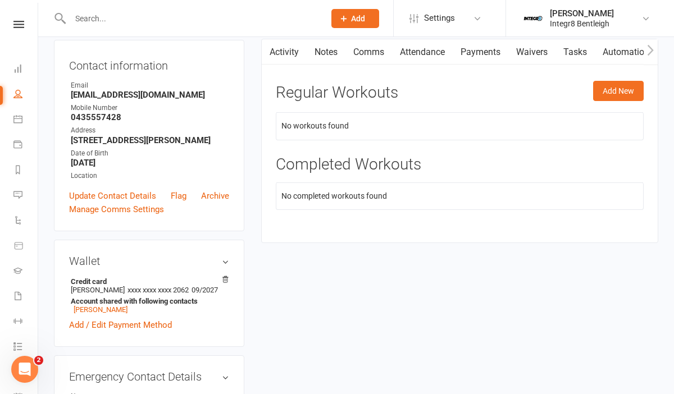
scroll to position [0, 0]
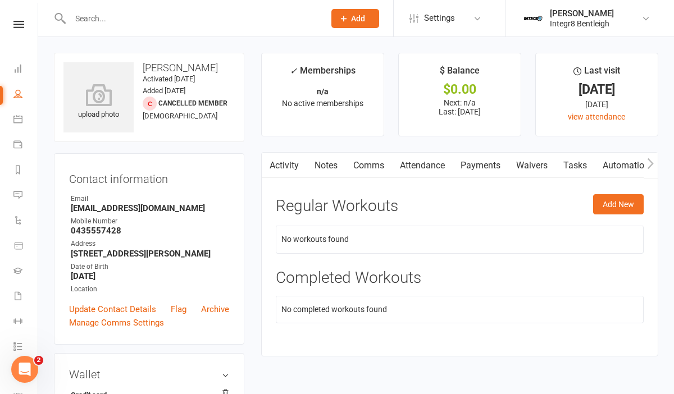
click at [264, 189] on div "Activity Notes Comms Attendance Payments Waivers Tasks Automations Workouts Gra…" at bounding box center [459, 254] width 397 height 204
click at [276, 169] on link "Activity" at bounding box center [284, 166] width 45 height 26
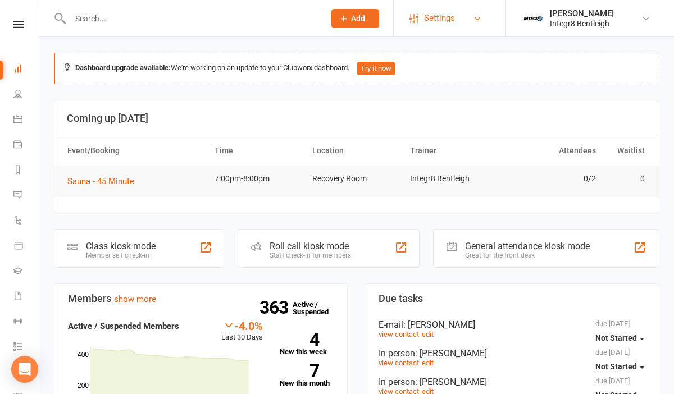
click at [487, 24] on link "Settings" at bounding box center [448, 18] width 78 height 25
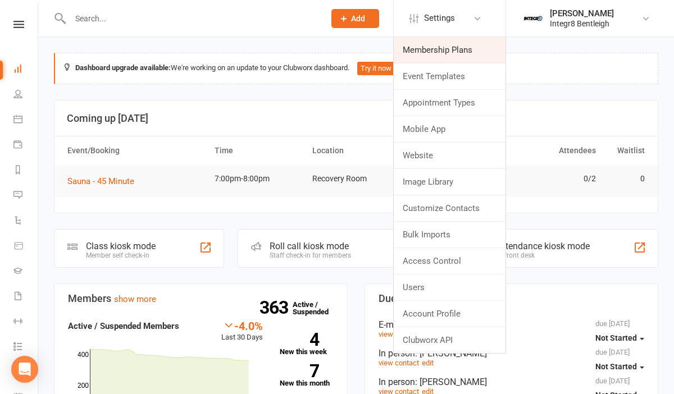
click at [461, 44] on link "Membership Plans" at bounding box center [450, 50] width 112 height 26
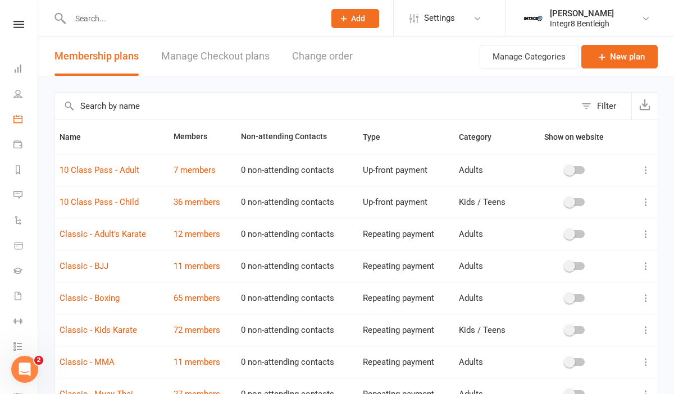
click at [21, 125] on link "Calendar" at bounding box center [25, 120] width 25 height 25
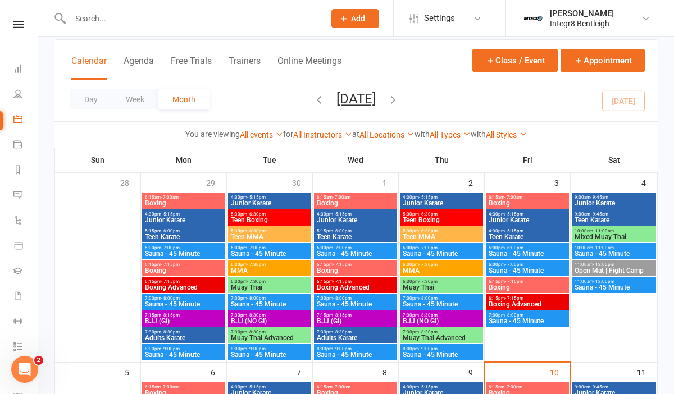
scroll to position [52, 0]
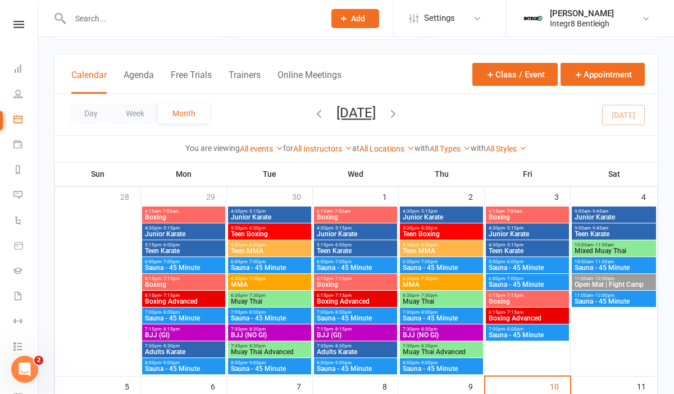
click at [313, 117] on icon "button" at bounding box center [319, 113] width 12 height 12
click at [313, 113] on icon "button" at bounding box center [319, 113] width 12 height 12
click at [302, 113] on div "Day Week Month July 2025 October 2025 Sun Mon Tue Wed Thu Fri Sat 28 29 30 01 0…" at bounding box center [355, 114] width 603 height 41
click at [313, 113] on icon "button" at bounding box center [319, 113] width 12 height 12
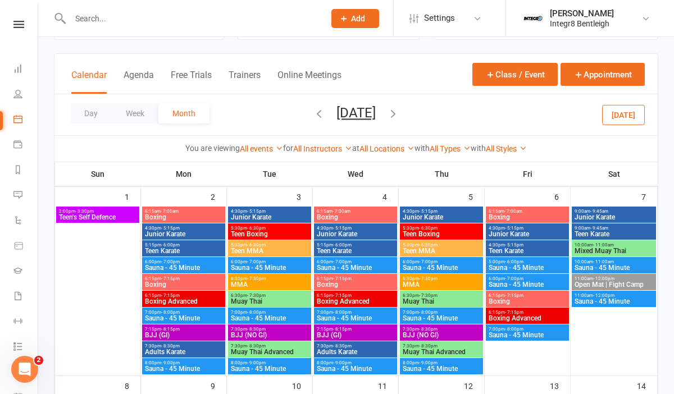
click at [103, 218] on span "Teen's Self Defence" at bounding box center [97, 217] width 79 height 7
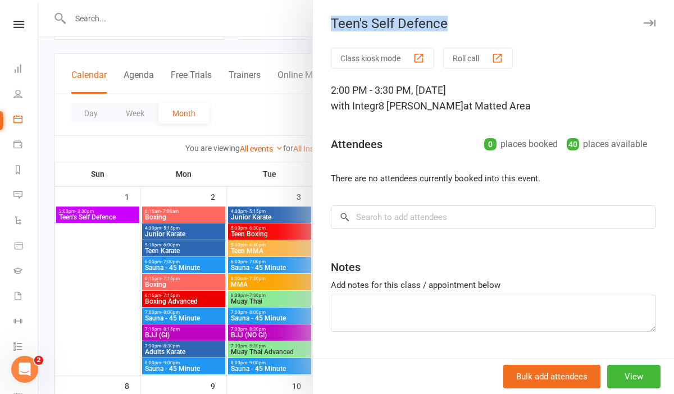
drag, startPoint x: 455, startPoint y: 26, endPoint x: 334, endPoint y: 26, distance: 121.3
click at [334, 26] on div "Teen's Self Defence" at bounding box center [493, 24] width 361 height 16
copy div "Teen's Self Defence"
click at [324, 23] on div "Teen's Self Defence" at bounding box center [493, 24] width 361 height 16
click at [269, 44] on div at bounding box center [356, 197] width 636 height 394
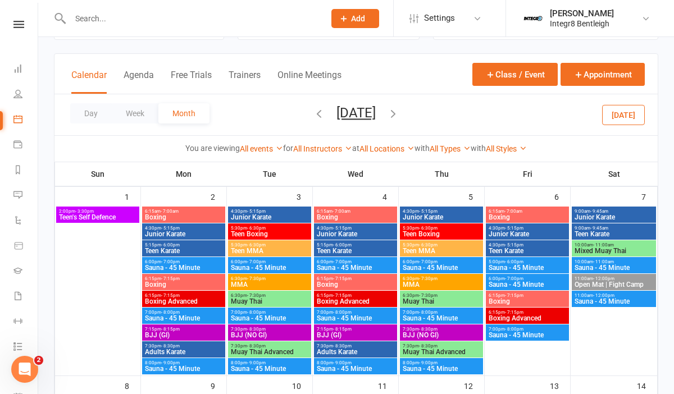
click at [399, 112] on icon "button" at bounding box center [393, 113] width 12 height 12
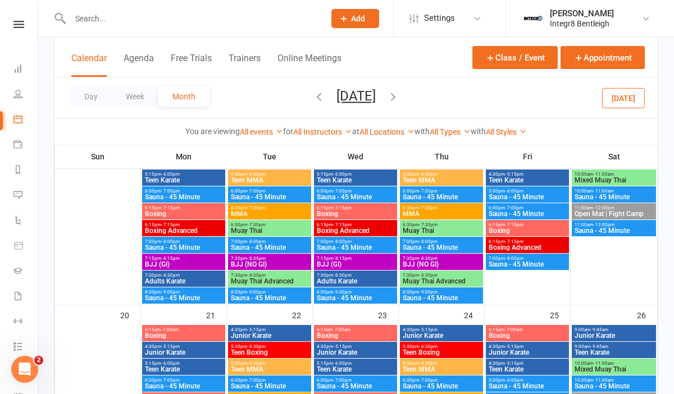
click at [399, 99] on icon "button" at bounding box center [393, 96] width 12 height 12
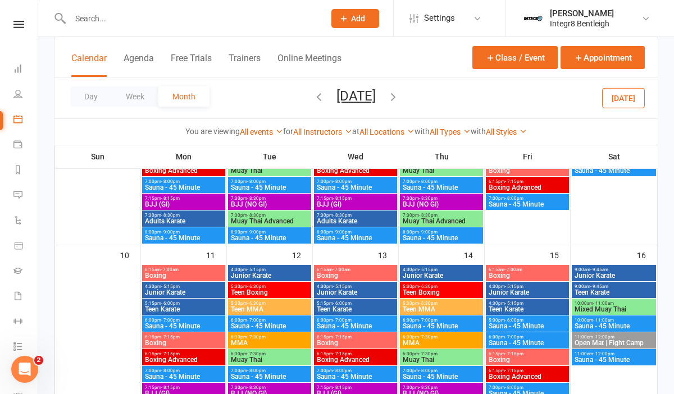
scroll to position [283, 0]
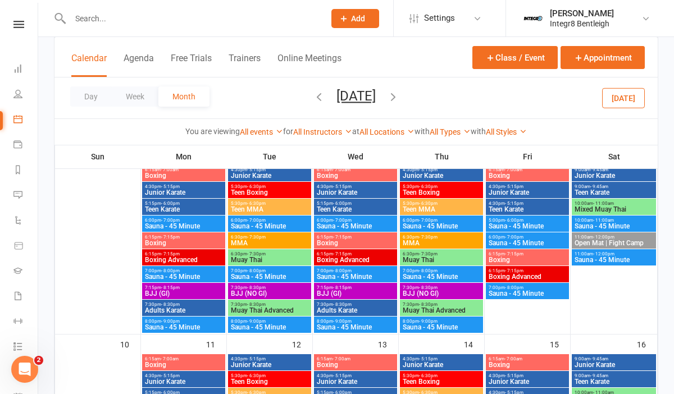
click at [399, 102] on icon "button" at bounding box center [393, 96] width 12 height 12
click at [313, 101] on icon "button" at bounding box center [319, 96] width 12 height 12
click at [292, 94] on div "Day Week Month August 2025 October 2025 Sun Mon Tue Wed Thu Fri Sat 28 29 30 01…" at bounding box center [355, 98] width 603 height 41
click at [313, 94] on icon "button" at bounding box center [319, 96] width 12 height 12
click at [313, 97] on icon "button" at bounding box center [319, 96] width 12 height 12
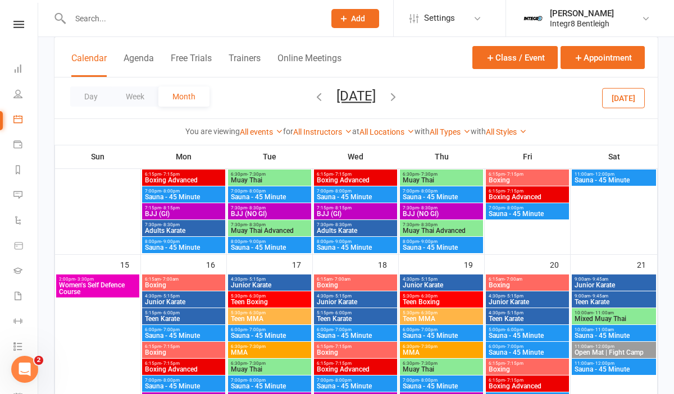
scroll to position [381, 0]
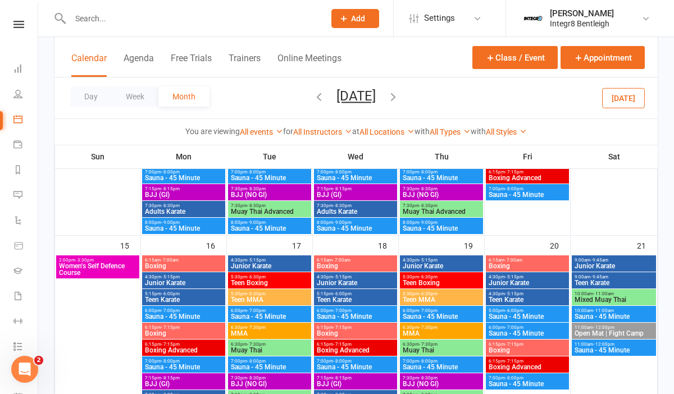
click at [108, 268] on span "Women's Self Defence Course" at bounding box center [97, 269] width 79 height 13
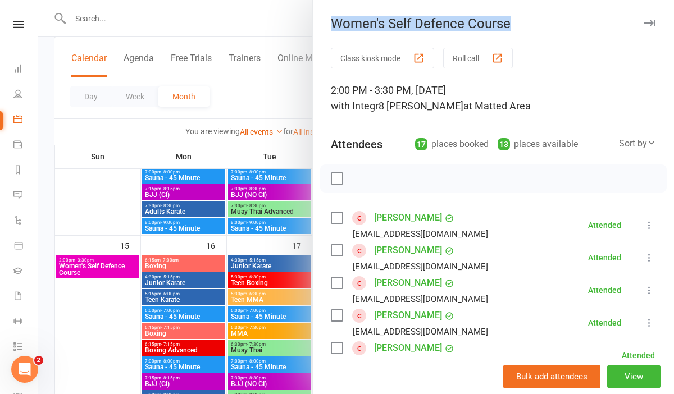
drag, startPoint x: 512, startPoint y: 21, endPoint x: 331, endPoint y: 23, distance: 180.3
click at [331, 23] on div "Women's Self Defence Course" at bounding box center [493, 24] width 361 height 16
copy div "Women's Self Defence Course"
click at [377, 214] on link "Emily Amato" at bounding box center [408, 218] width 68 height 18
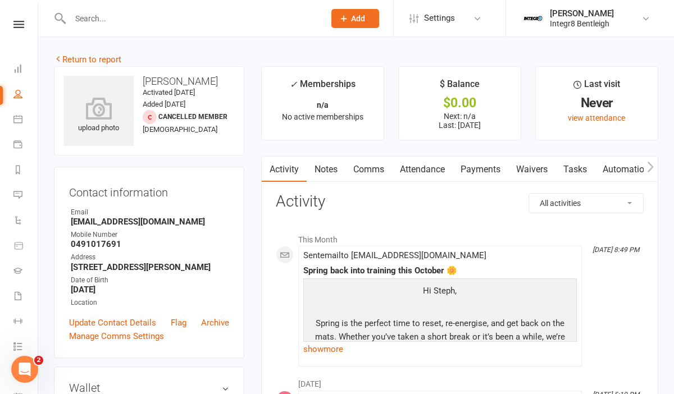
click at [440, 167] on link "Attendance" at bounding box center [422, 170] width 61 height 26
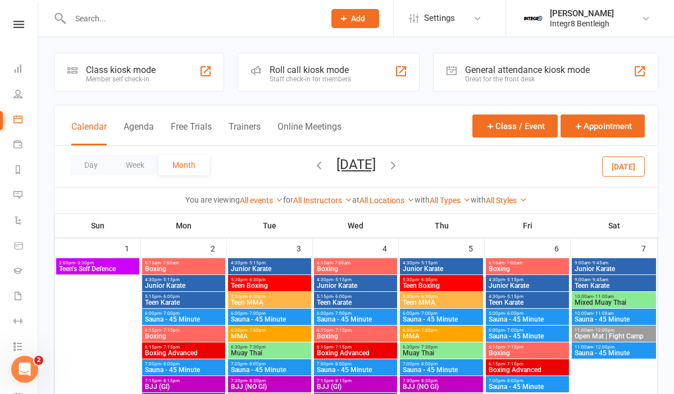
click at [406, 179] on div "Day Week Month [DATE] [DATE] Sun Mon Tue Wed Thu Fri Sat 28 29 30 01 02 03 04 0…" at bounding box center [355, 166] width 603 height 41
click at [399, 174] on button "button" at bounding box center [393, 167] width 12 height 20
click at [399, 161] on icon "button" at bounding box center [393, 165] width 12 height 12
click at [313, 162] on icon "button" at bounding box center [319, 165] width 12 height 12
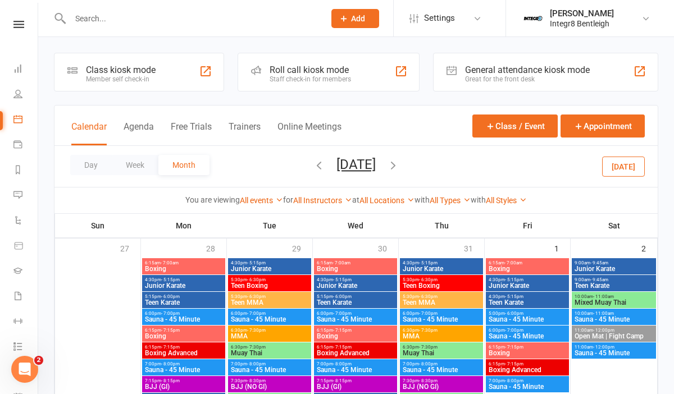
click at [313, 165] on icon "button" at bounding box center [319, 165] width 12 height 12
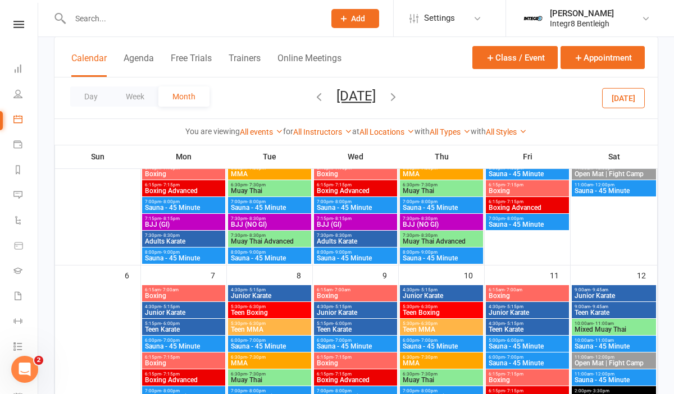
scroll to position [218, 0]
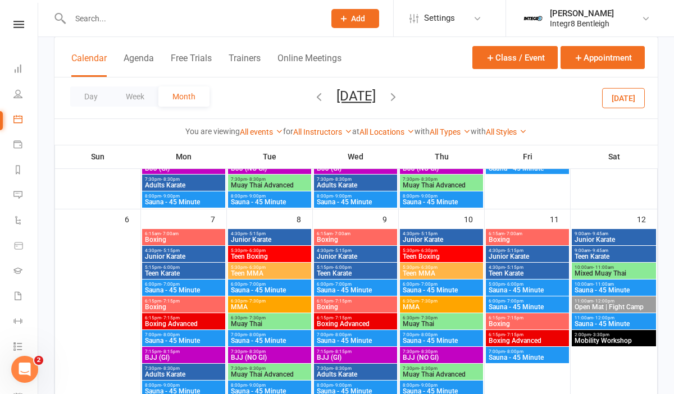
click at [601, 343] on span "Mobility Workshop" at bounding box center [614, 341] width 80 height 7
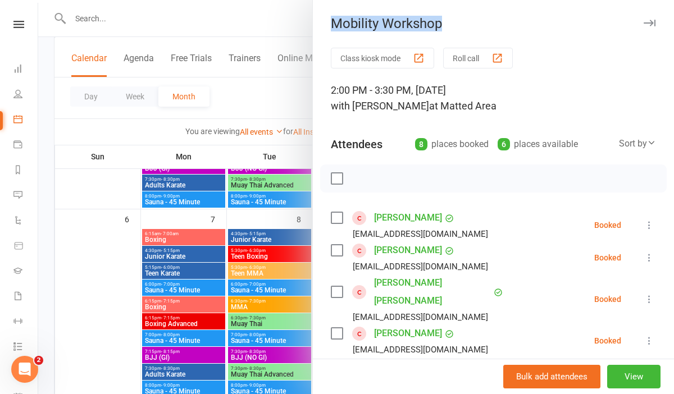
drag, startPoint x: 453, startPoint y: 27, endPoint x: 330, endPoint y: 24, distance: 123.0
click at [330, 24] on div "Mobility Workshop" at bounding box center [493, 24] width 361 height 16
copy div "Mobility Workshop"
click at [482, 30] on div "Mobility Workshop" at bounding box center [493, 24] width 361 height 16
